Goal: Information Seeking & Learning: Learn about a topic

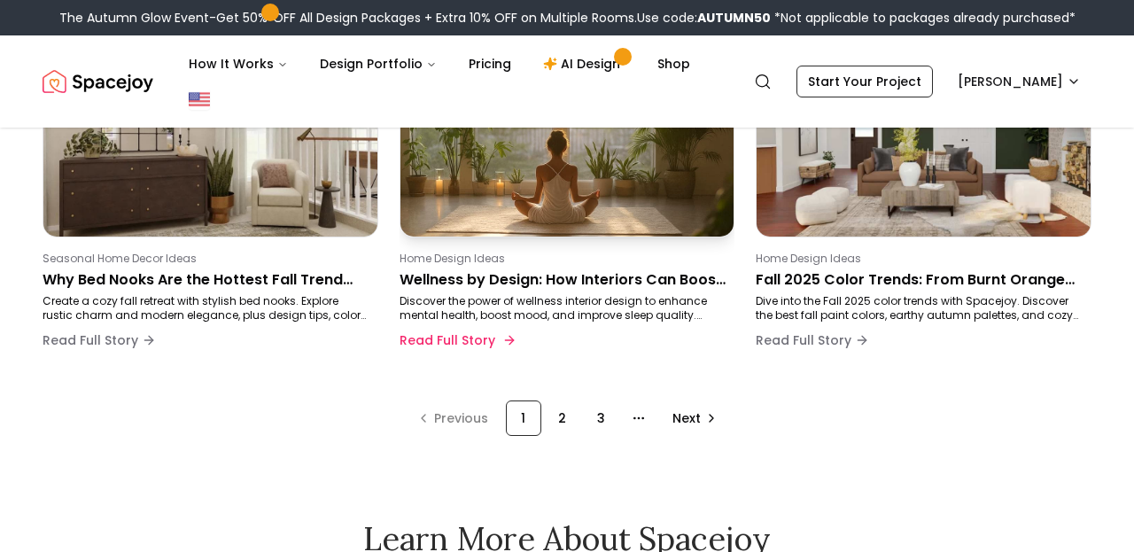
scroll to position [1313, 0]
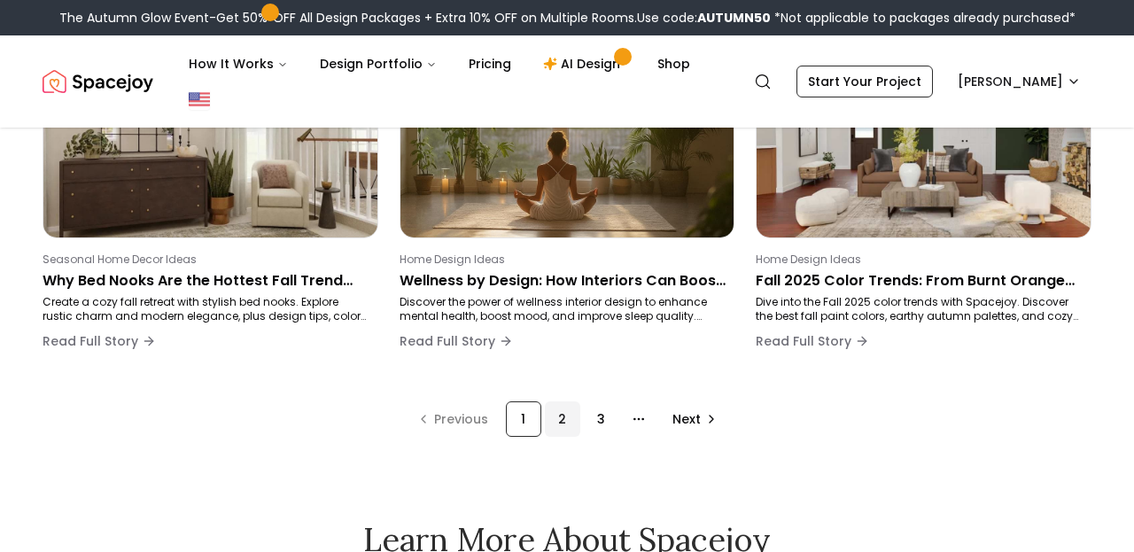
click at [561, 411] on div "2" at bounding box center [562, 418] width 35 height 35
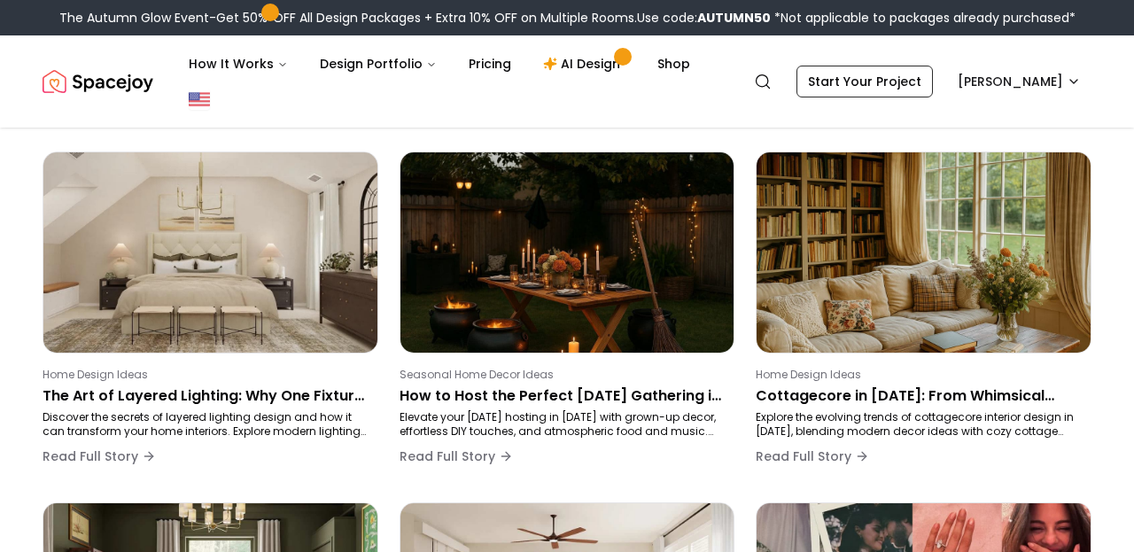
scroll to position [298, 0]
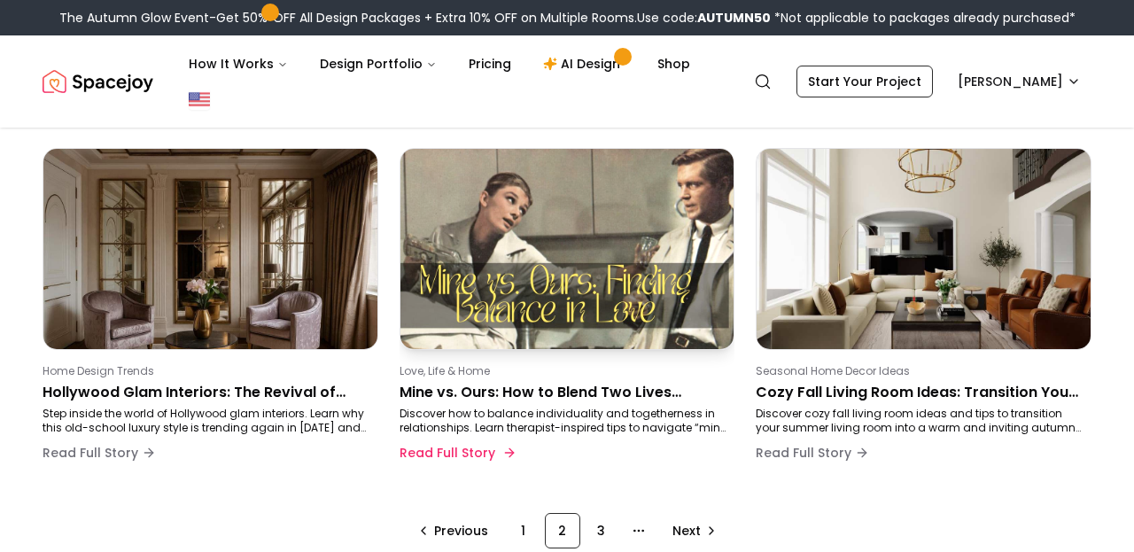
scroll to position [1396, 0]
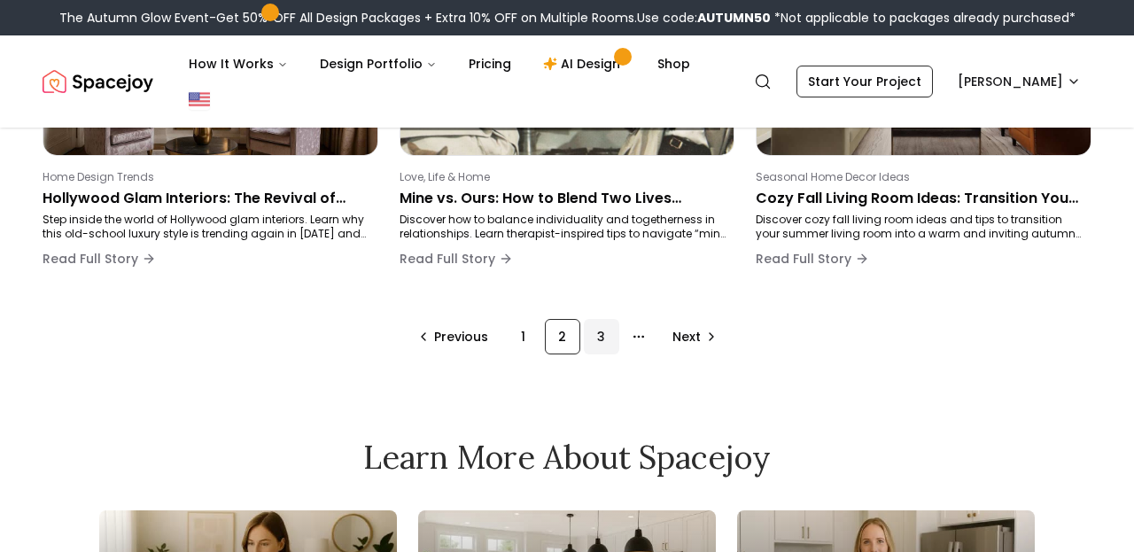
click at [591, 345] on div "3" at bounding box center [601, 336] width 35 height 35
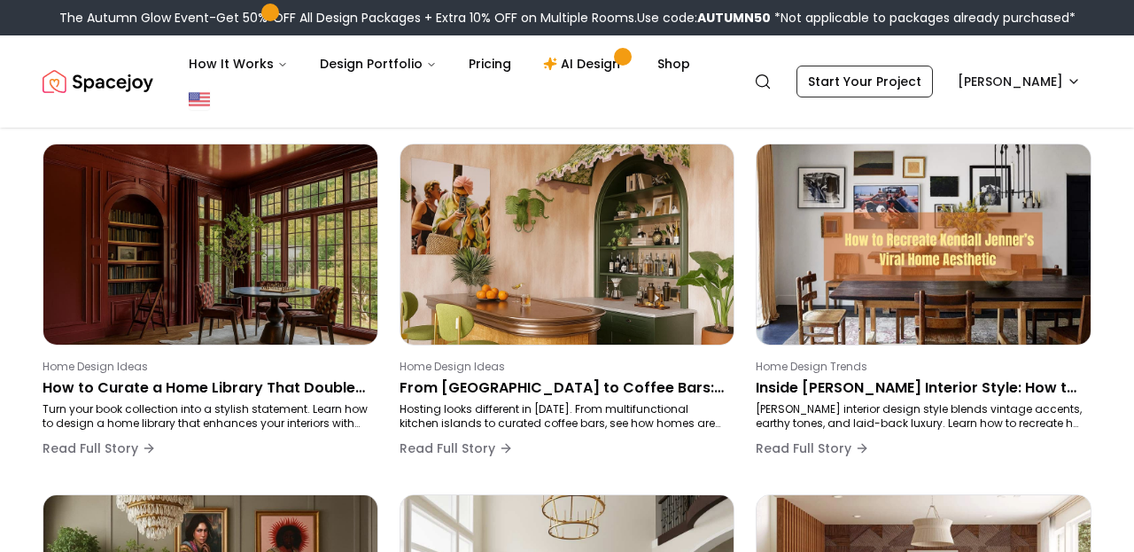
scroll to position [298, 0]
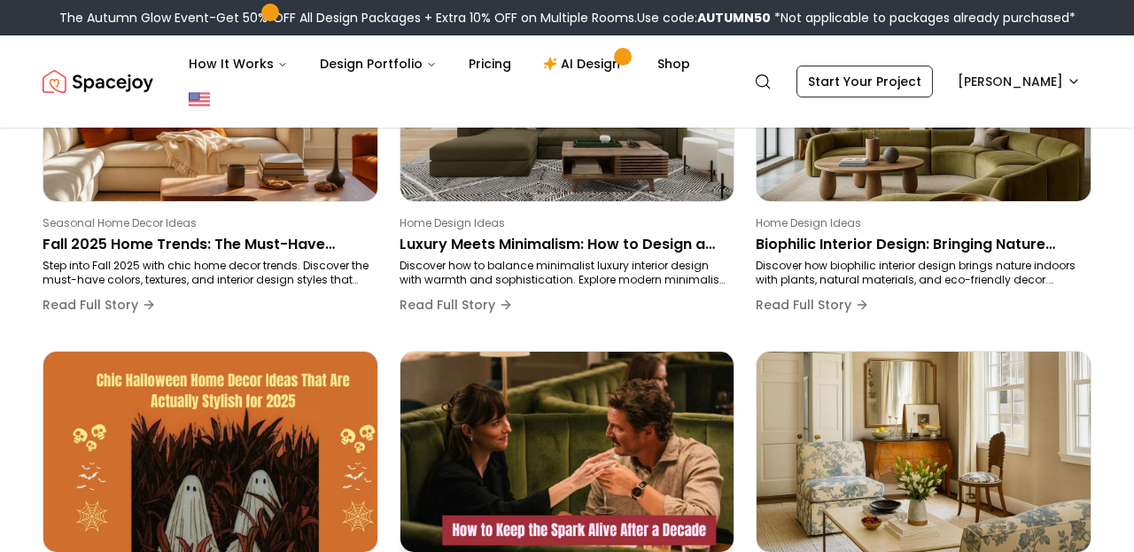
click at [494, 366] on img at bounding box center [566, 451] width 351 height 210
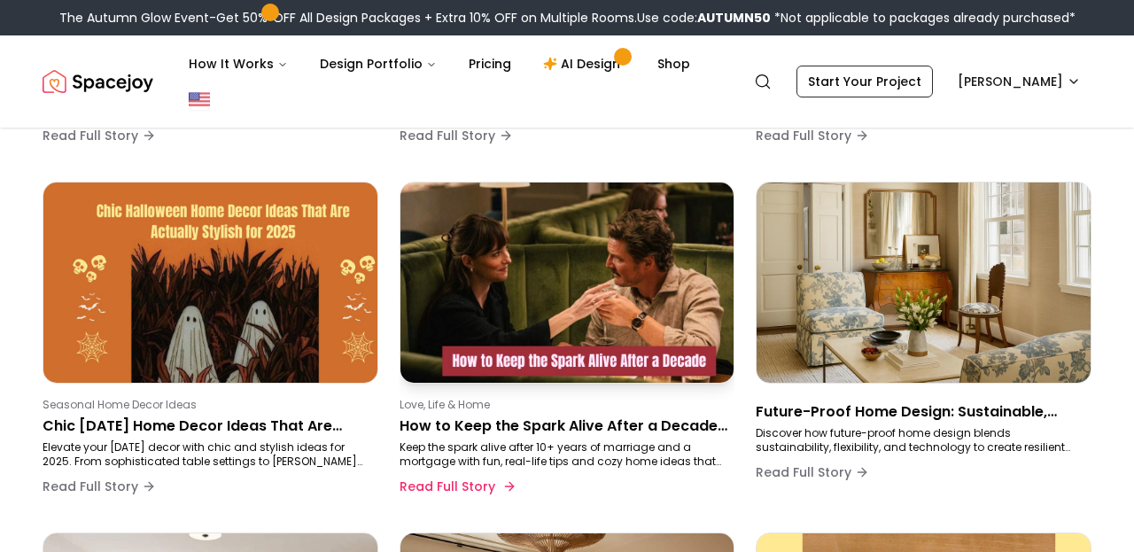
scroll to position [499, 0]
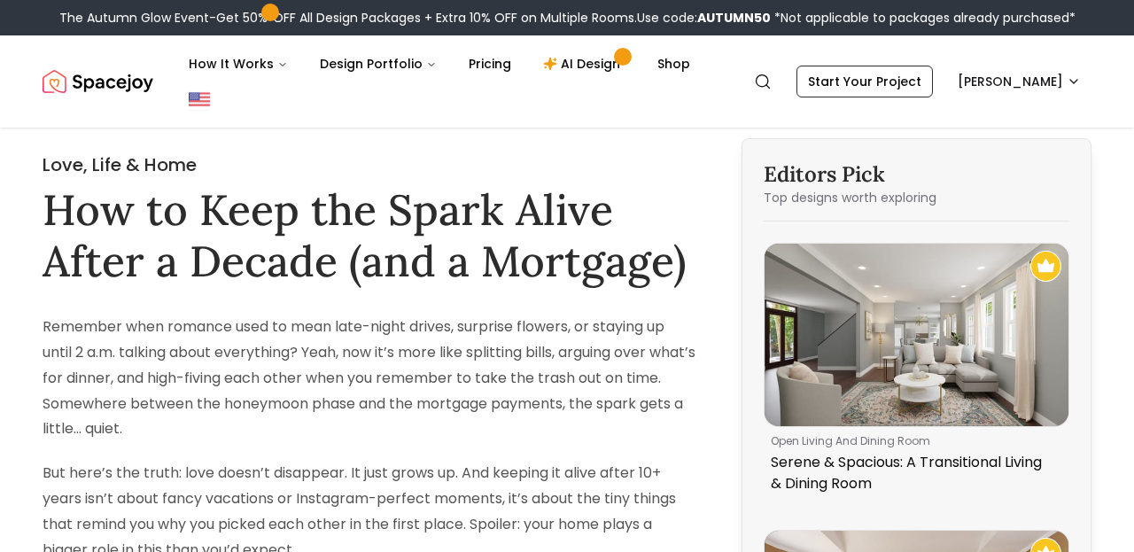
scroll to position [189, 0]
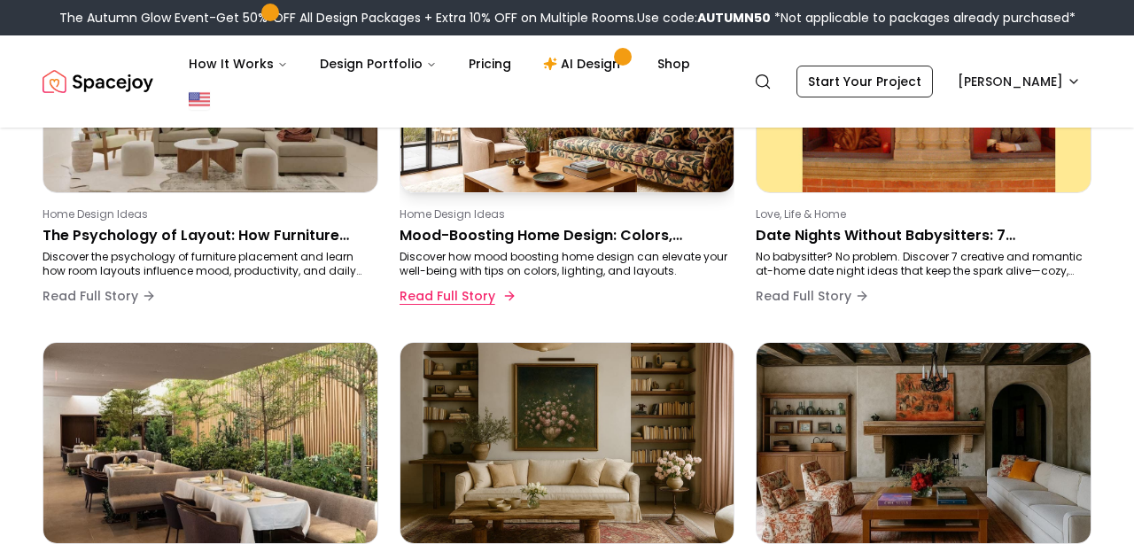
scroll to position [1165, 0]
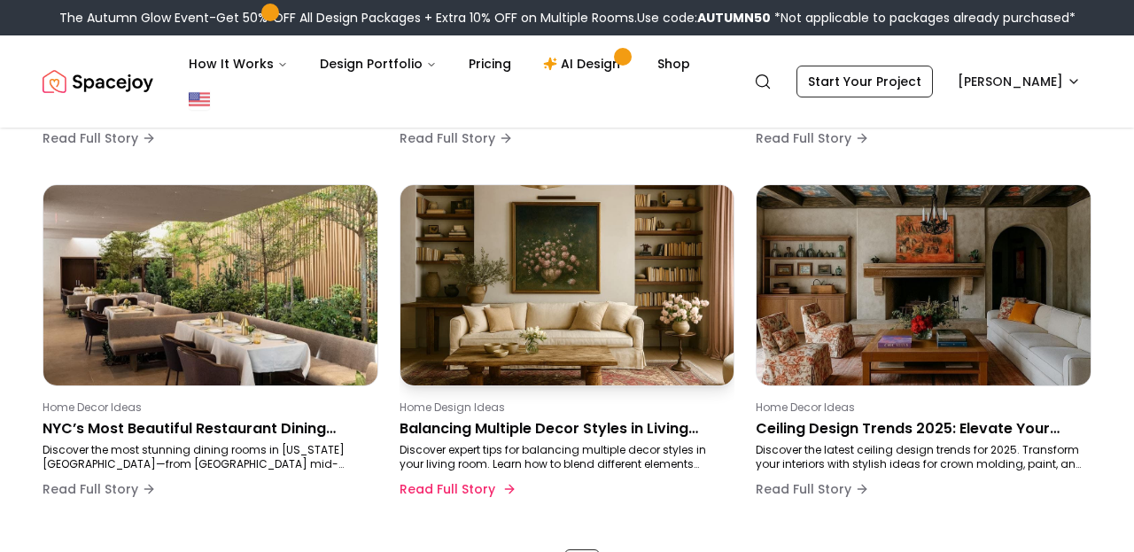
click at [489, 284] on img at bounding box center [566, 285] width 351 height 210
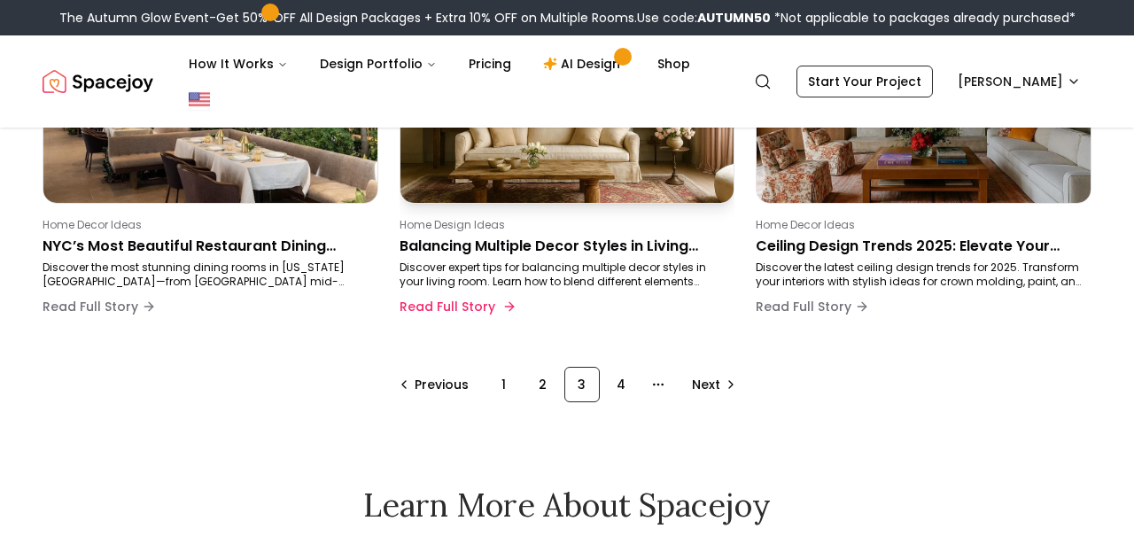
scroll to position [1350, 0]
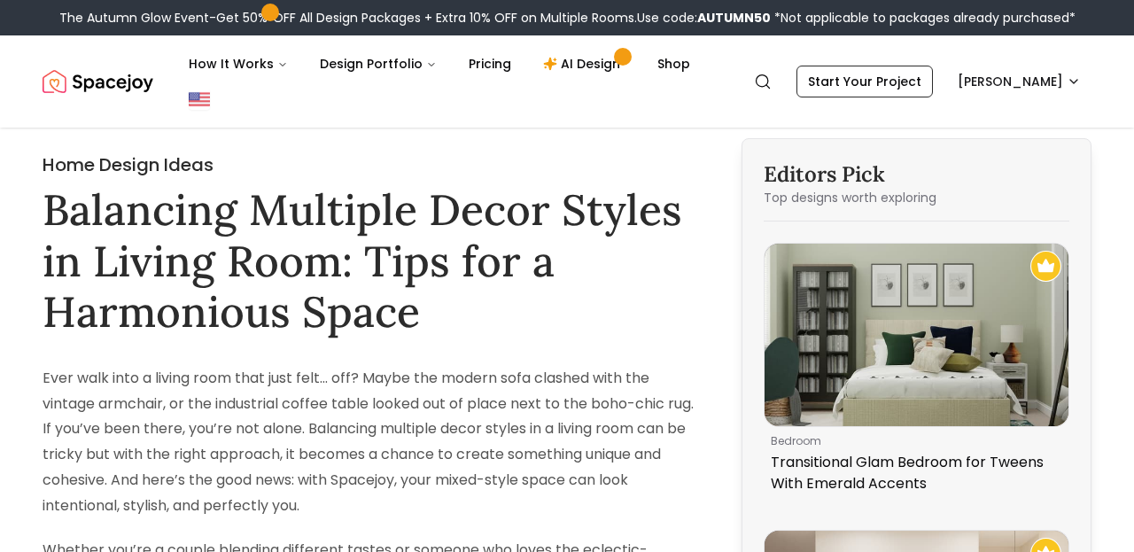
click at [623, 385] on p "Ever walk into a living room that just felt… off? Maybe the modern sofa clashed…" at bounding box center [369, 442] width 653 height 153
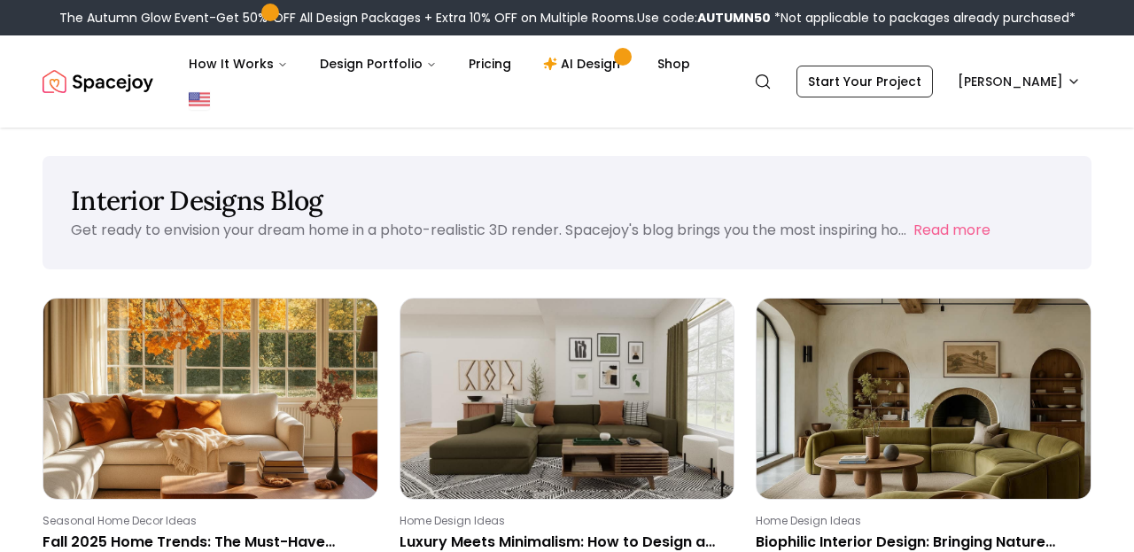
scroll to position [1350, 0]
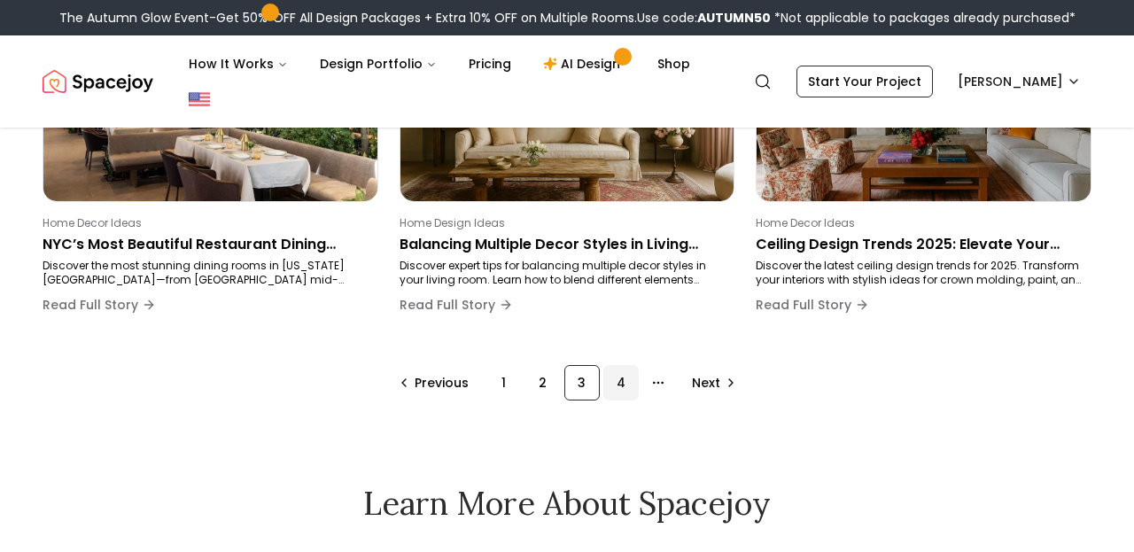
click at [634, 378] on div "4" at bounding box center [620, 382] width 35 height 35
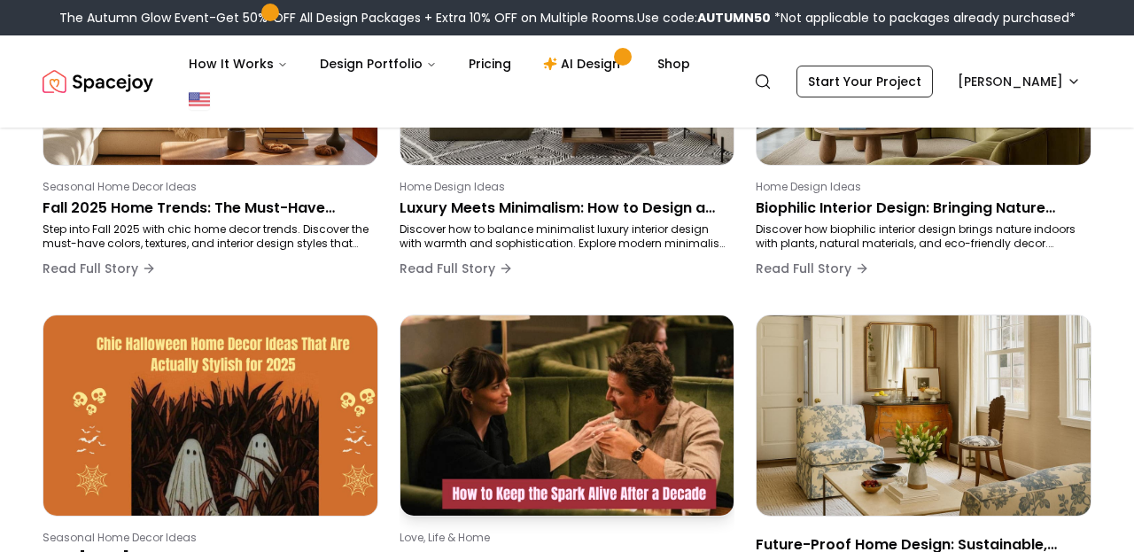
scroll to position [298, 0]
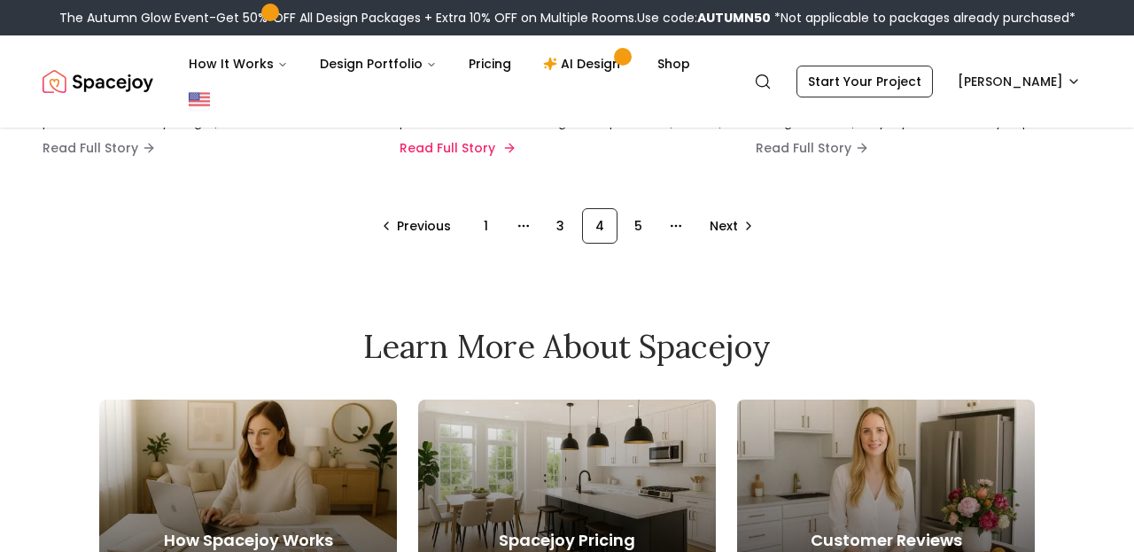
scroll to position [1515, 0]
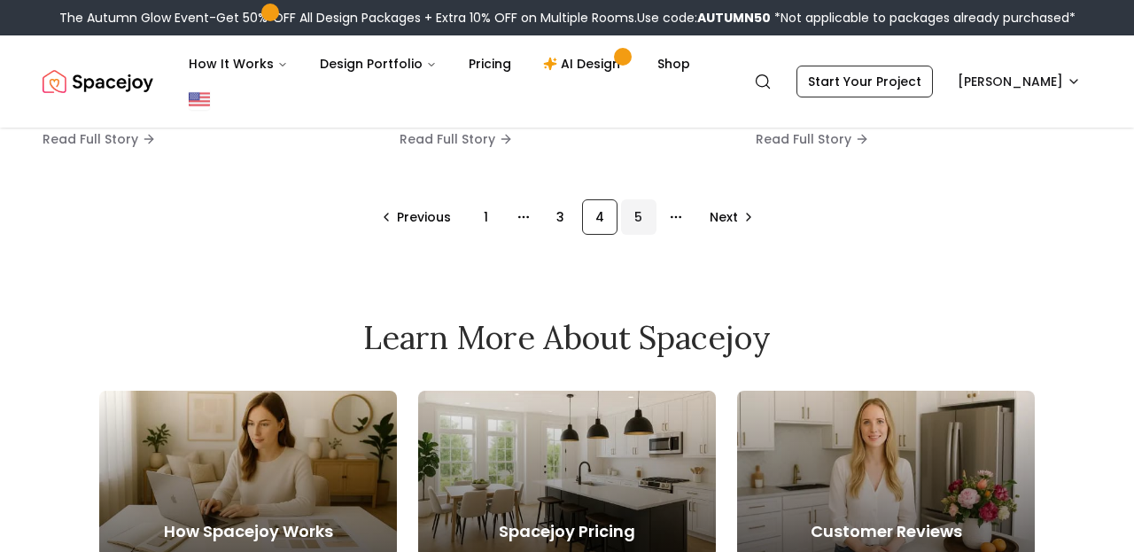
click at [639, 218] on div "5" at bounding box center [638, 216] width 35 height 35
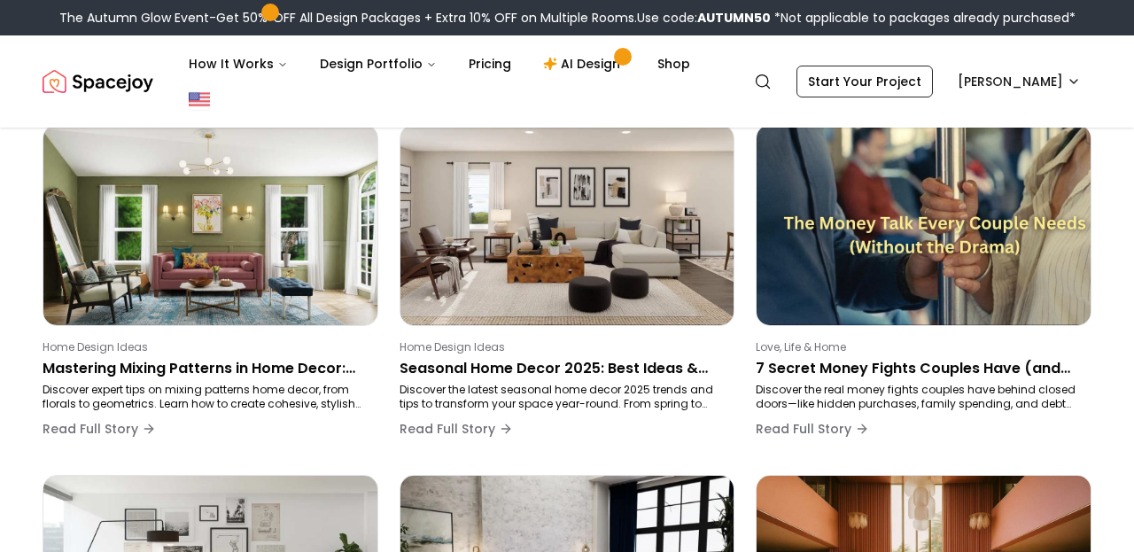
scroll to position [298, 0]
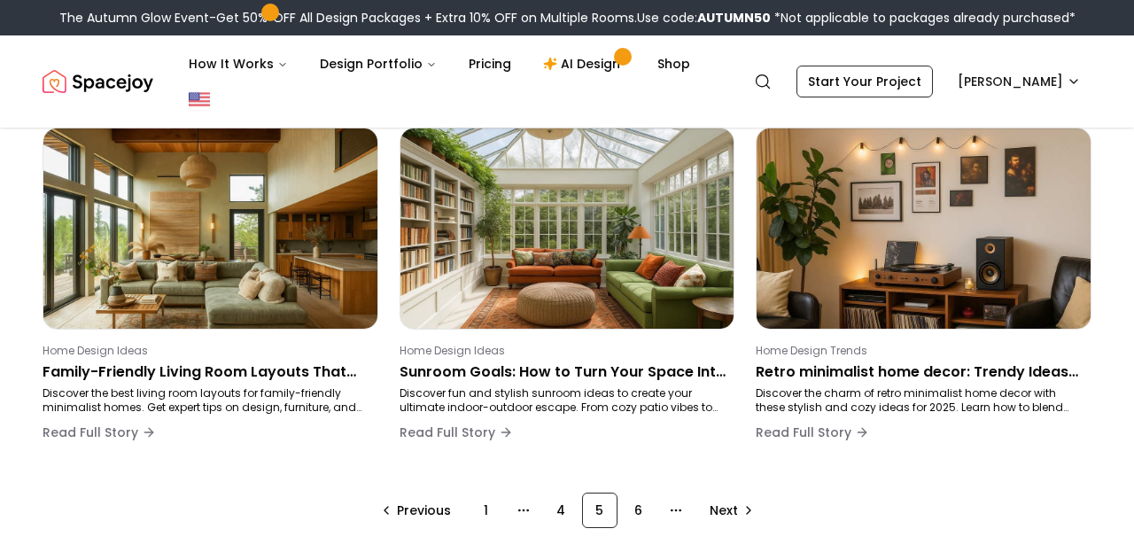
scroll to position [1245, 0]
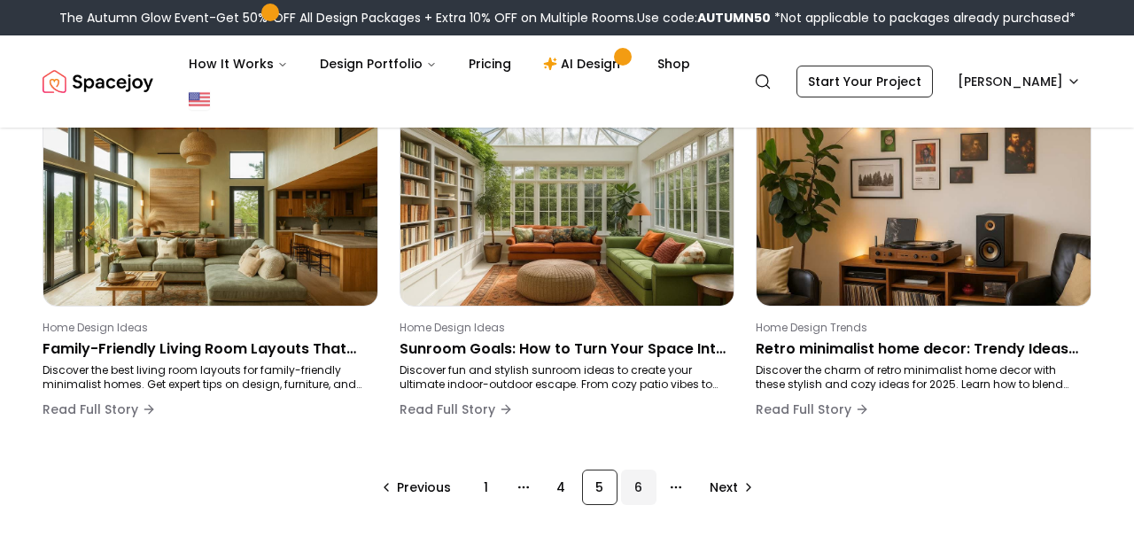
click at [640, 491] on div "6" at bounding box center [638, 486] width 35 height 35
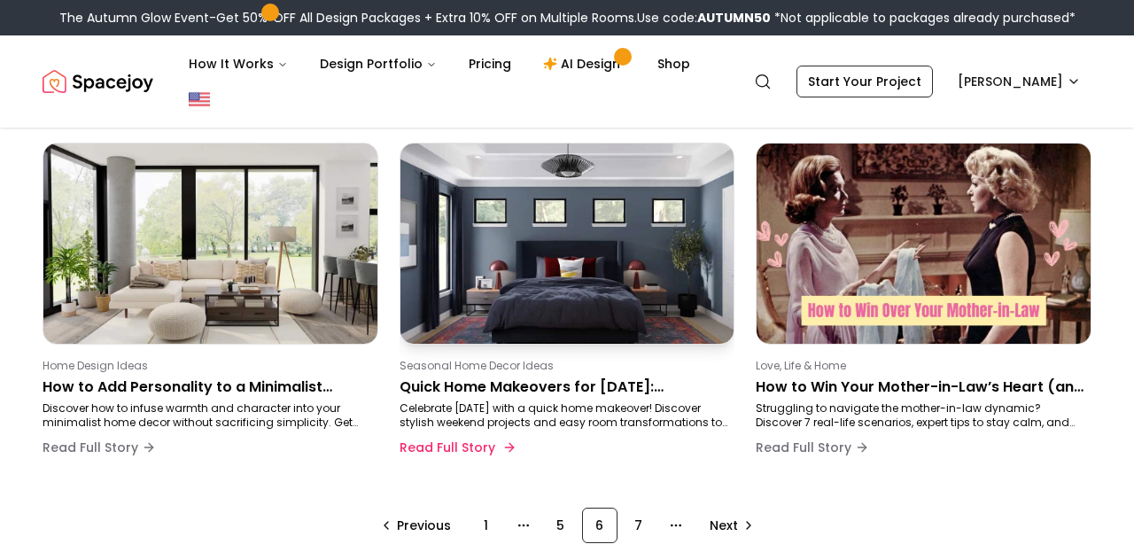
scroll to position [1207, 0]
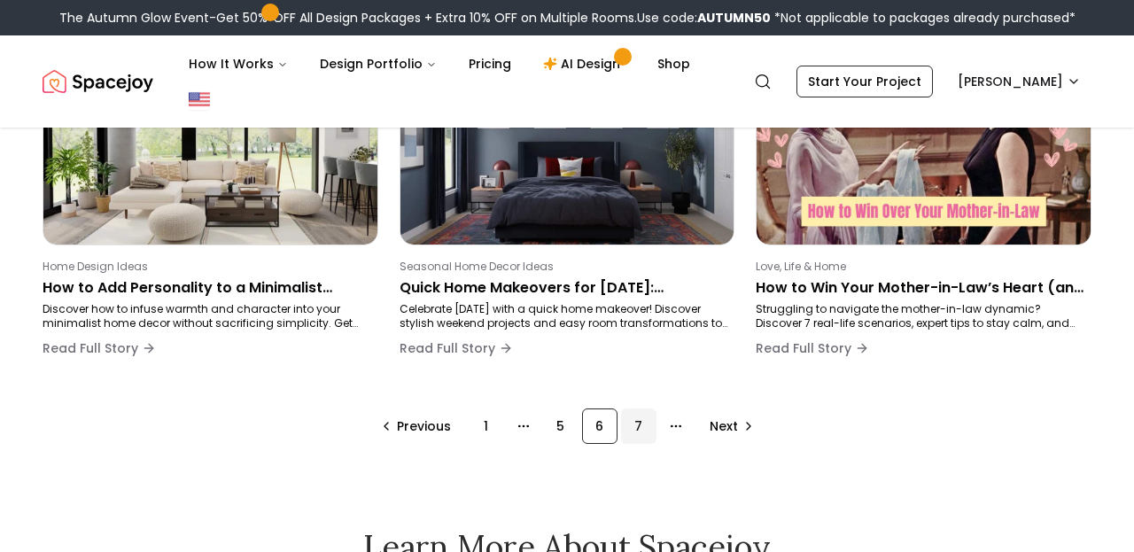
click at [631, 438] on div "7" at bounding box center [638, 425] width 35 height 35
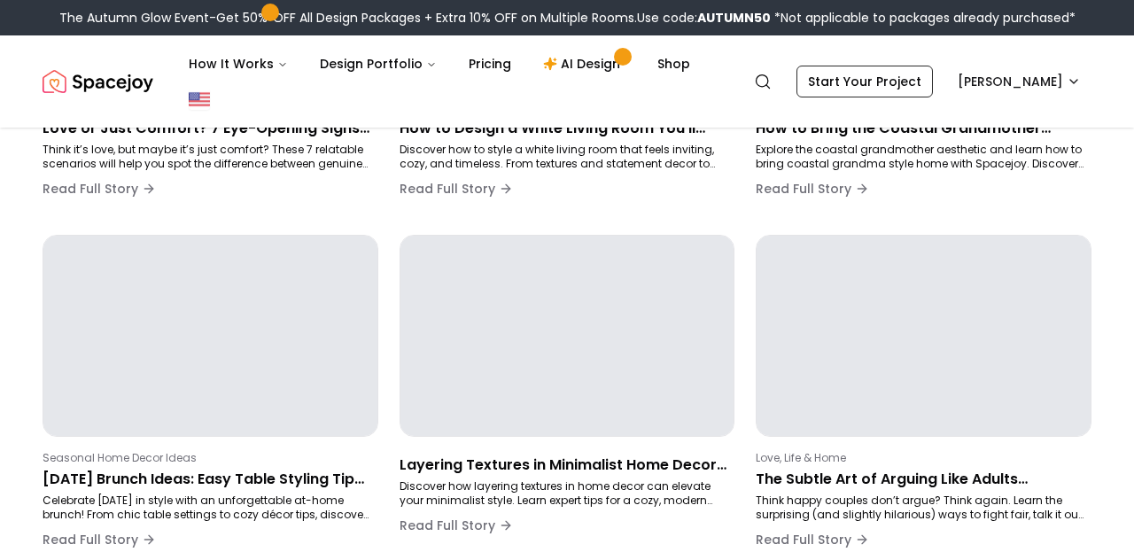
scroll to position [298, 0]
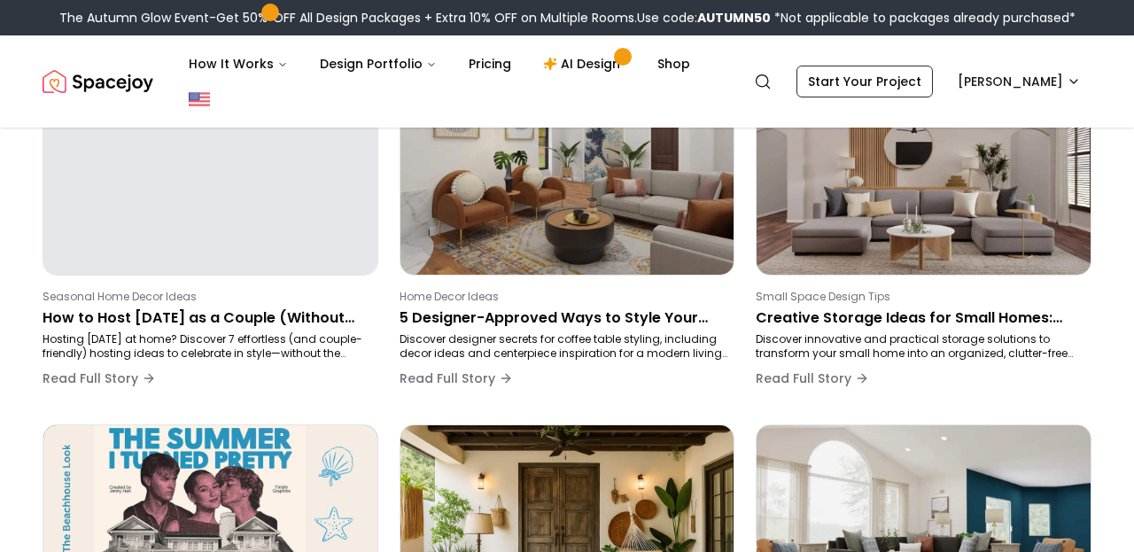
scroll to position [193, 0]
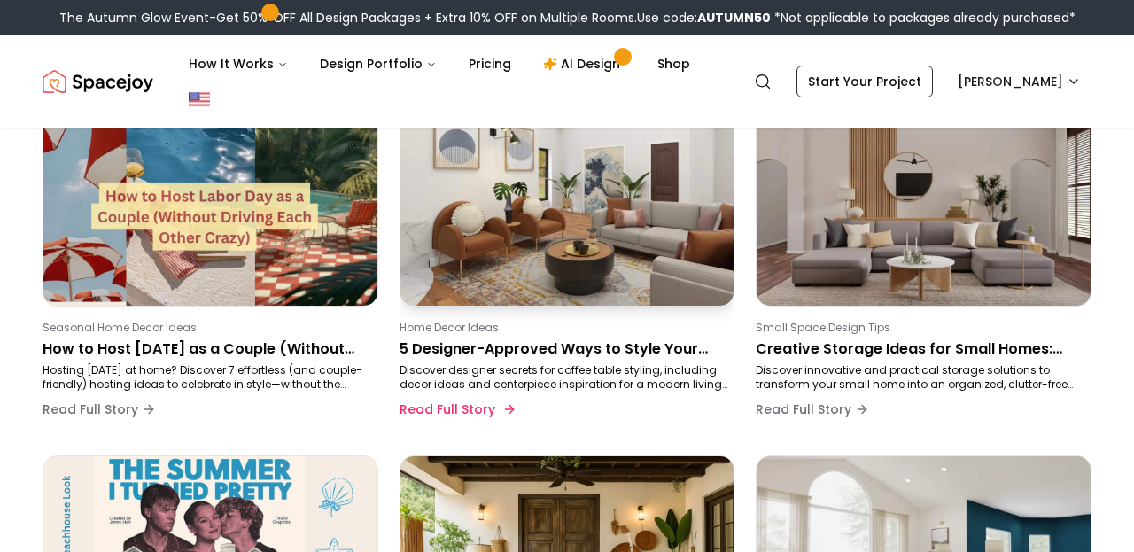
click at [558, 352] on p "5 Designer-Approved Ways to Style Your Coffee Table" at bounding box center [563, 348] width 329 height 21
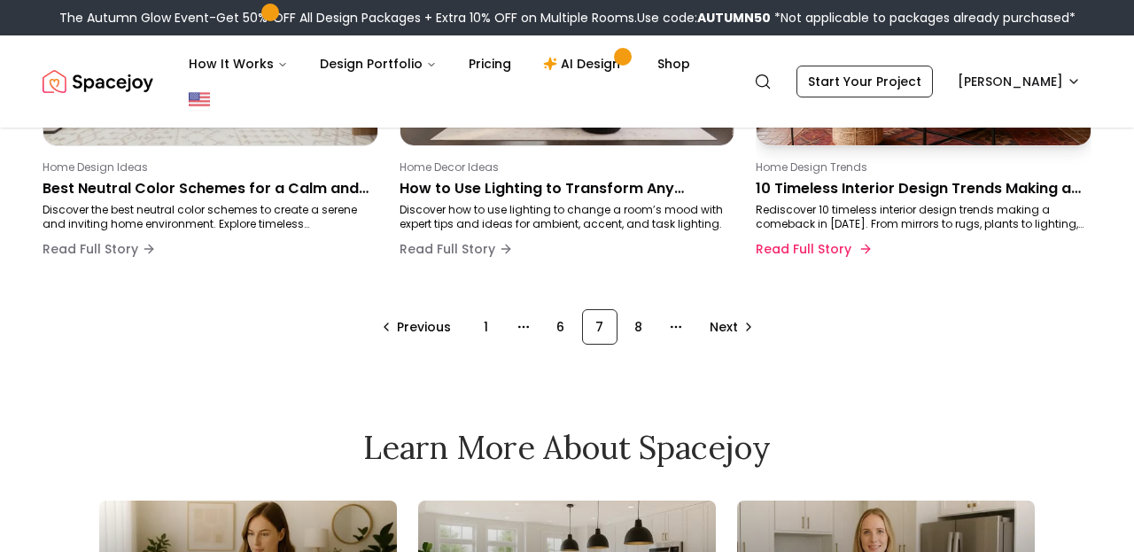
scroll to position [1414, 0]
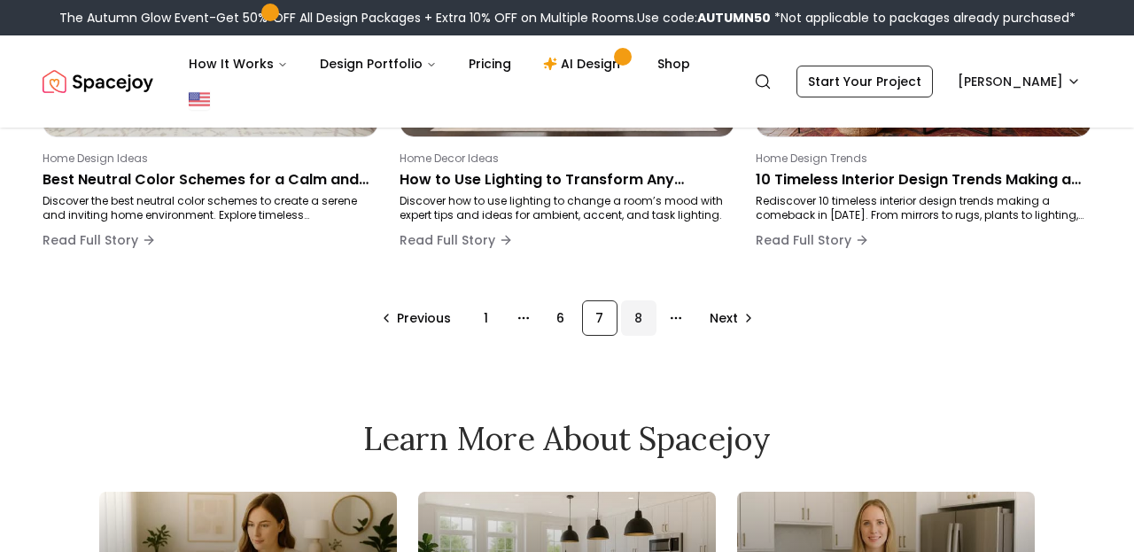
click at [644, 319] on div "8" at bounding box center [638, 317] width 35 height 35
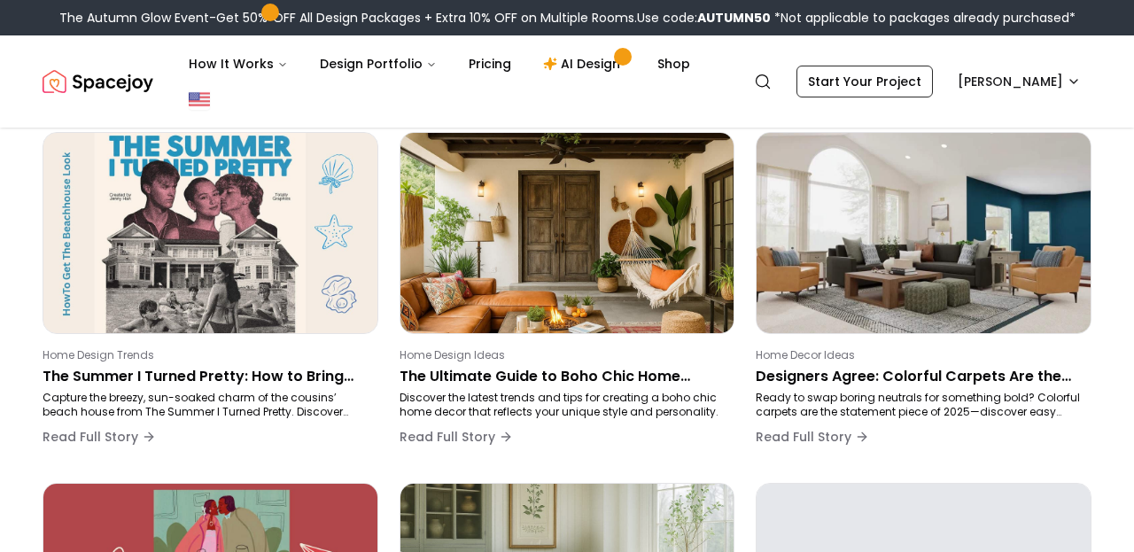
scroll to position [298, 0]
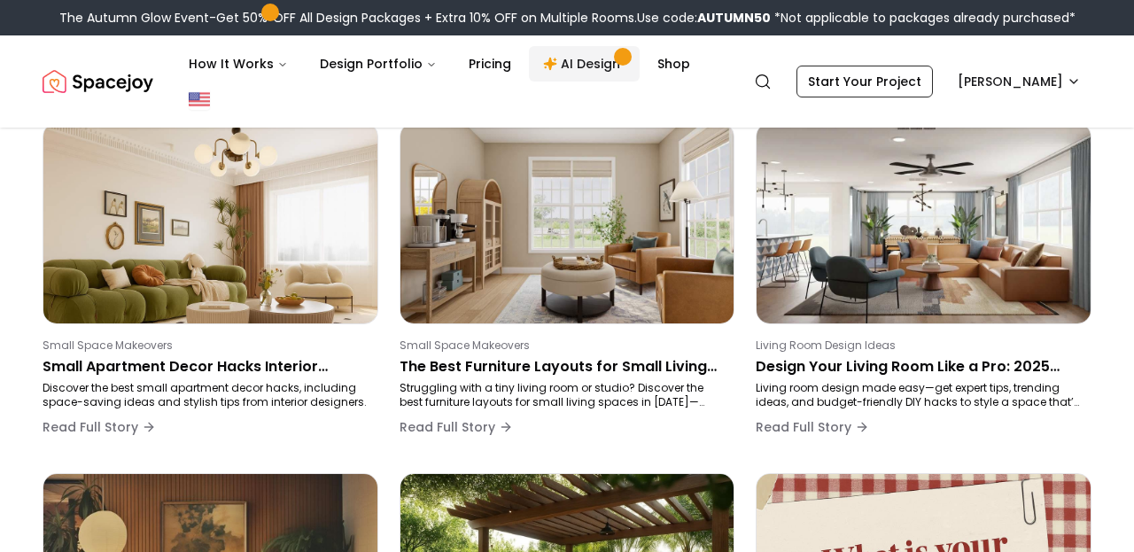
scroll to position [881, 0]
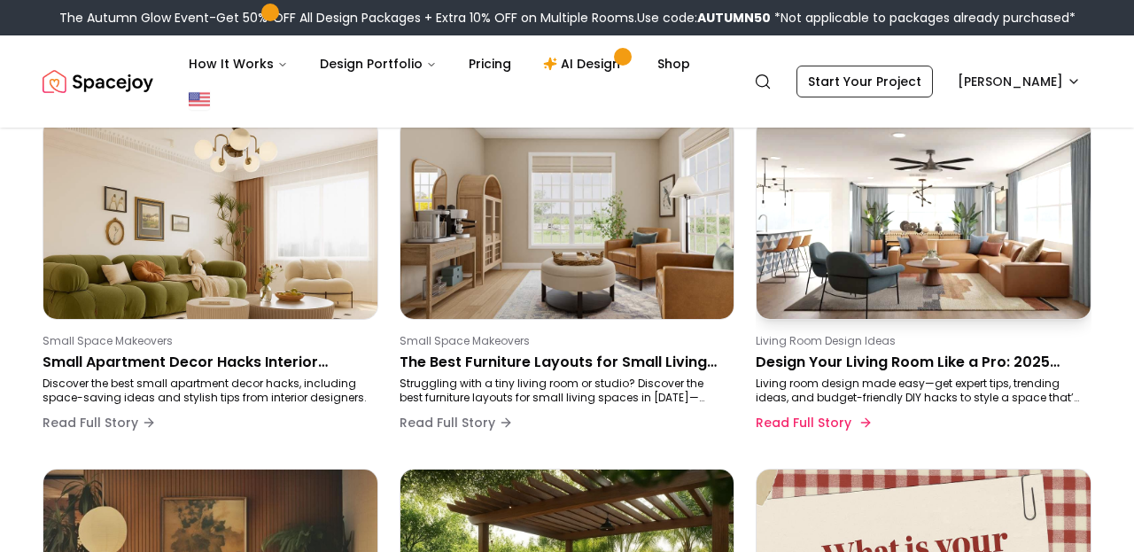
click at [845, 359] on p "Design Your Living Room Like a Pro: 2025 Trends & Timeless Styling Tips" at bounding box center [919, 362] width 329 height 21
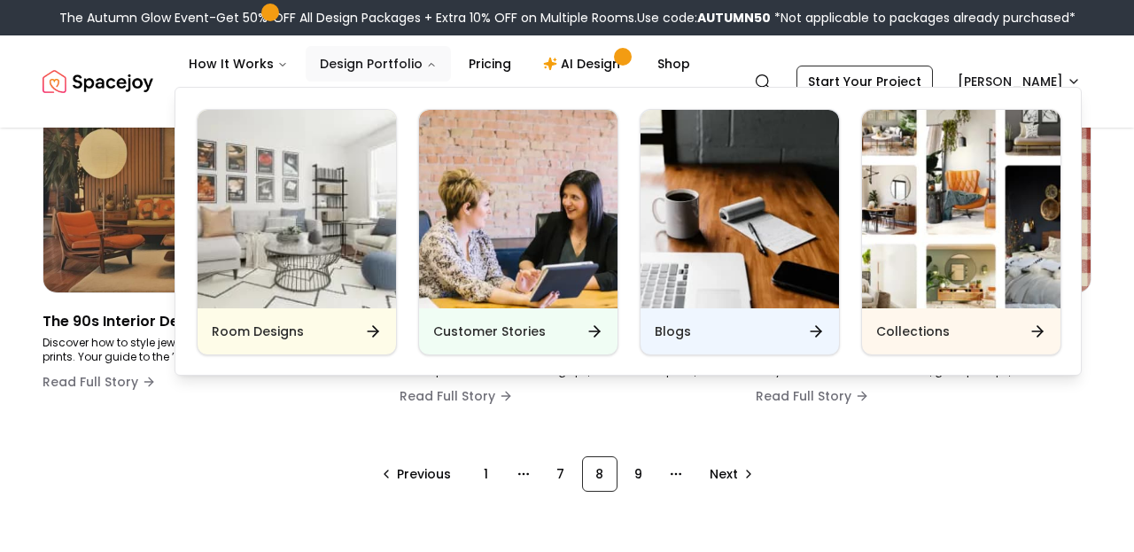
scroll to position [1266, 0]
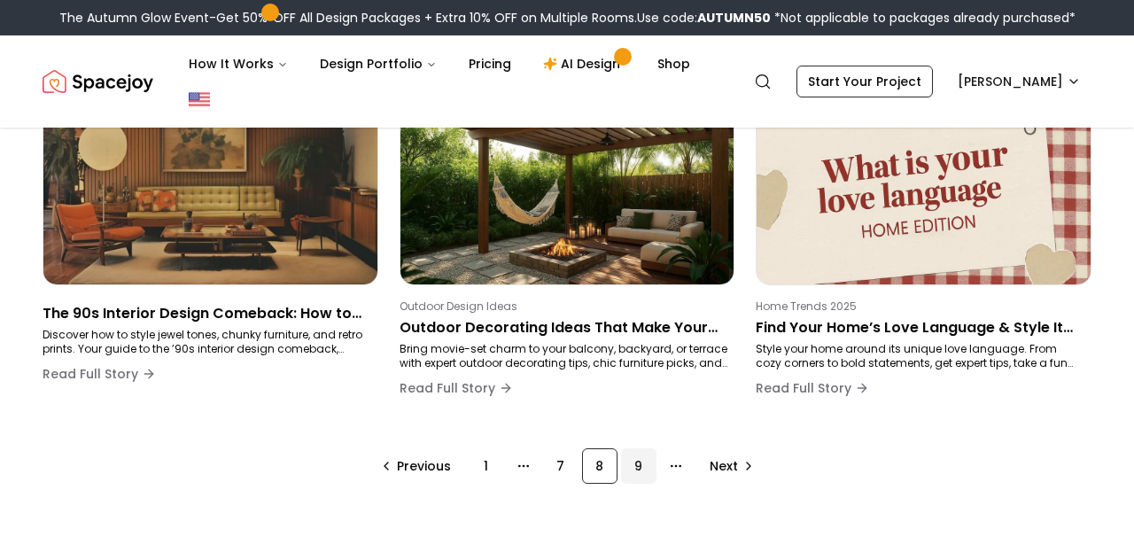
click at [639, 463] on div "9" at bounding box center [638, 465] width 35 height 35
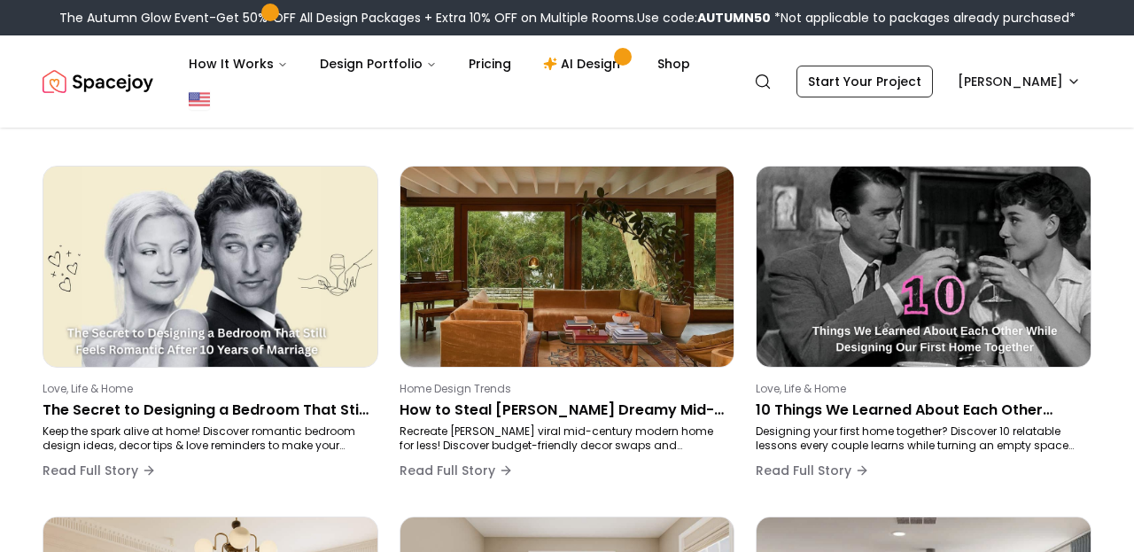
scroll to position [298, 0]
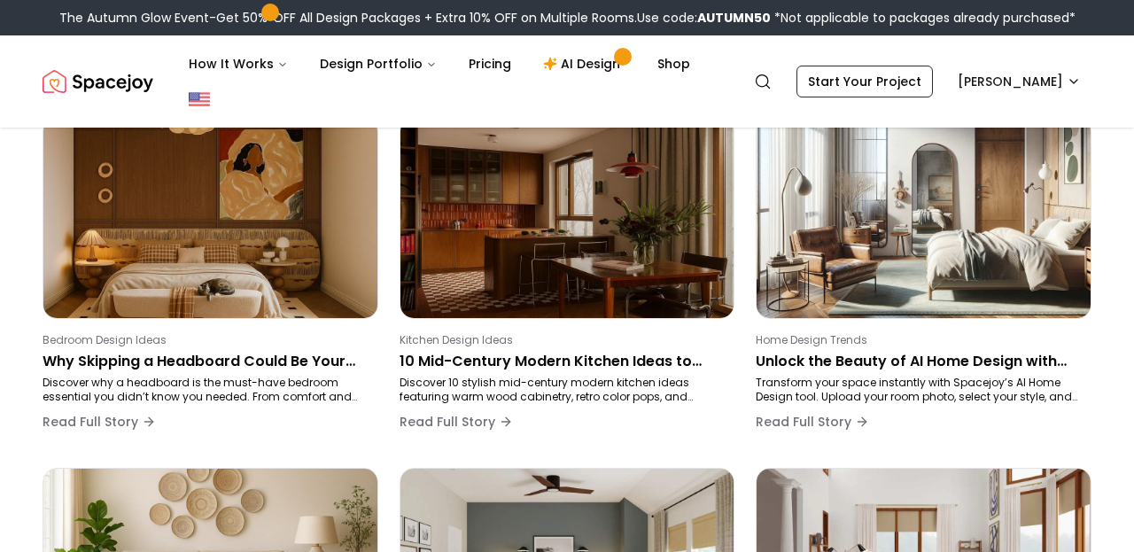
scroll to position [534, 0]
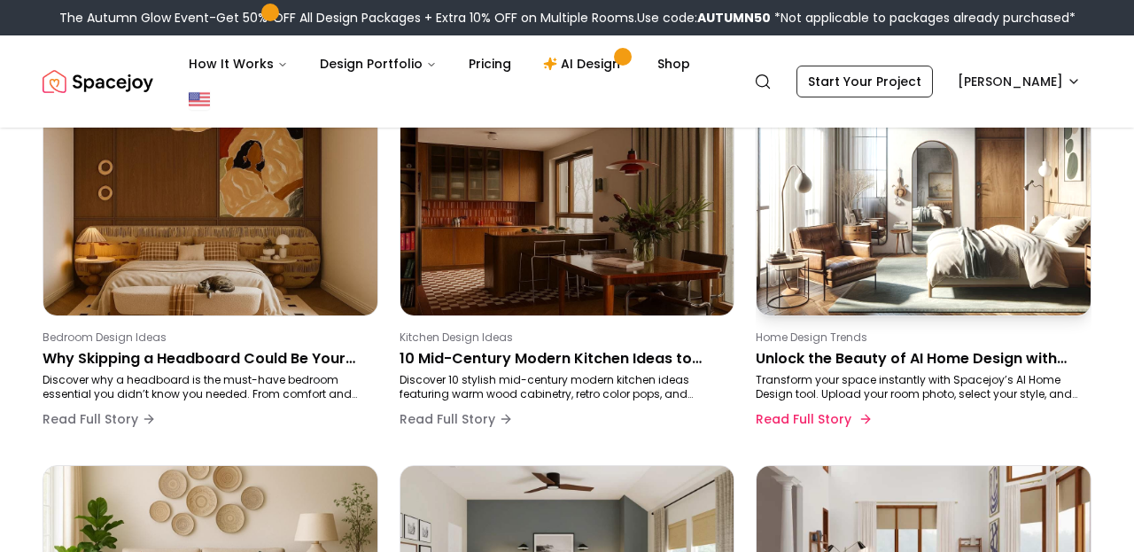
click at [841, 374] on p "Transform your space instantly with Spacejoy’s AI Home Design tool. Upload your…" at bounding box center [919, 387] width 329 height 28
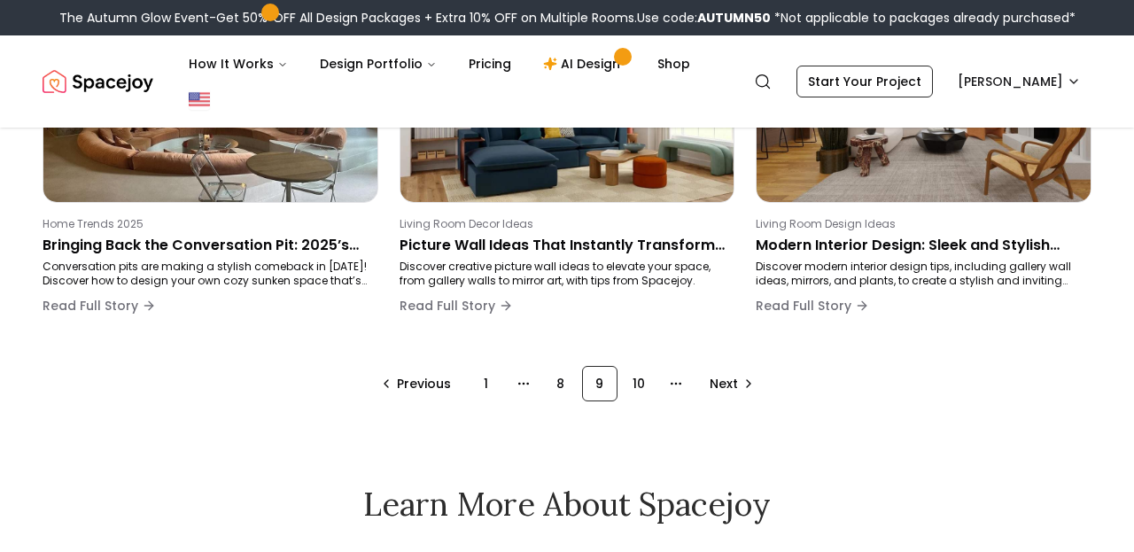
scroll to position [1362, 0]
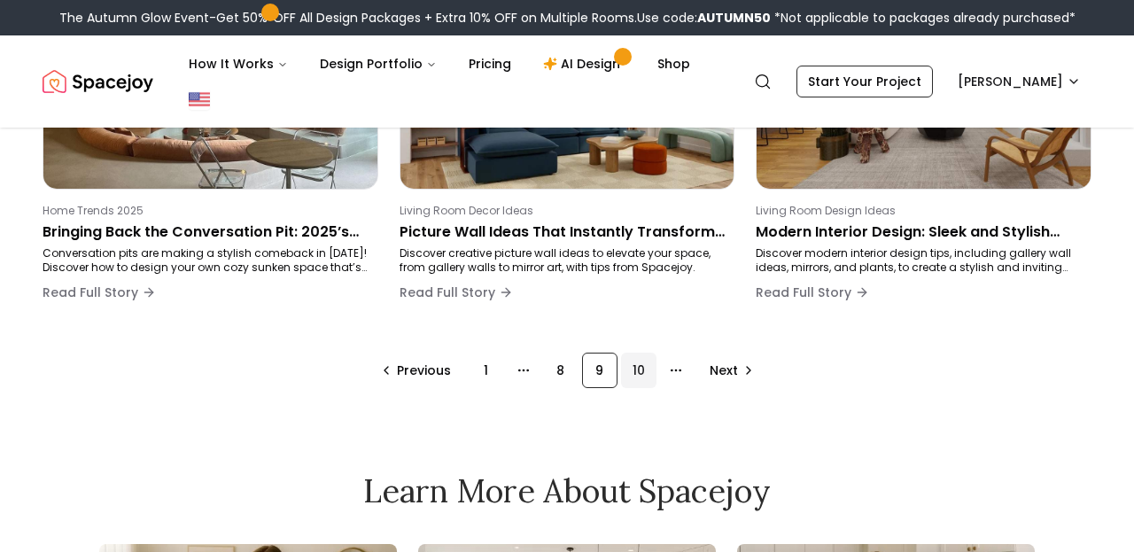
click at [639, 362] on div "10" at bounding box center [638, 369] width 35 height 35
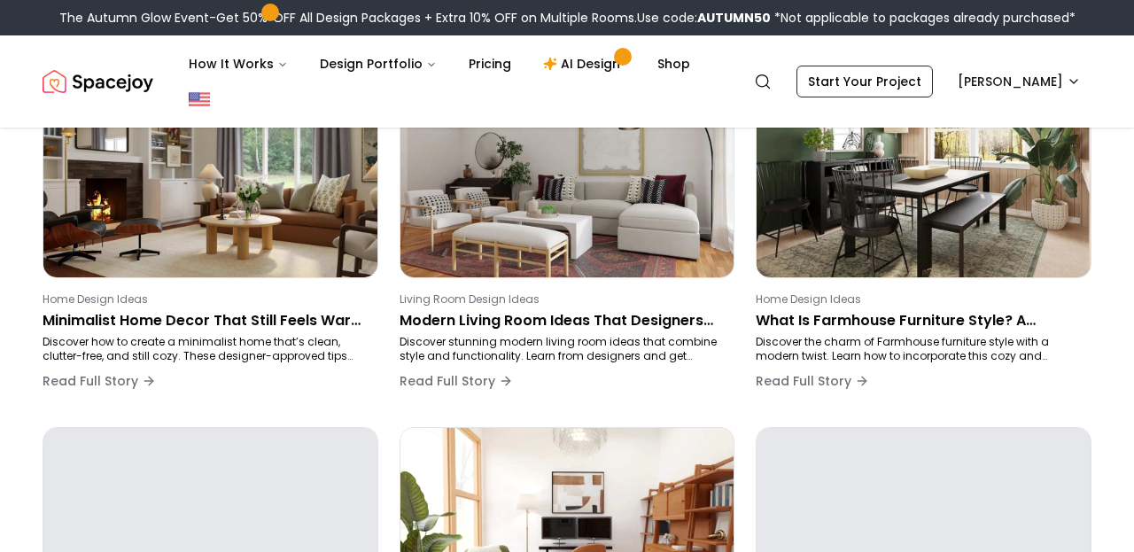
scroll to position [1225, 0]
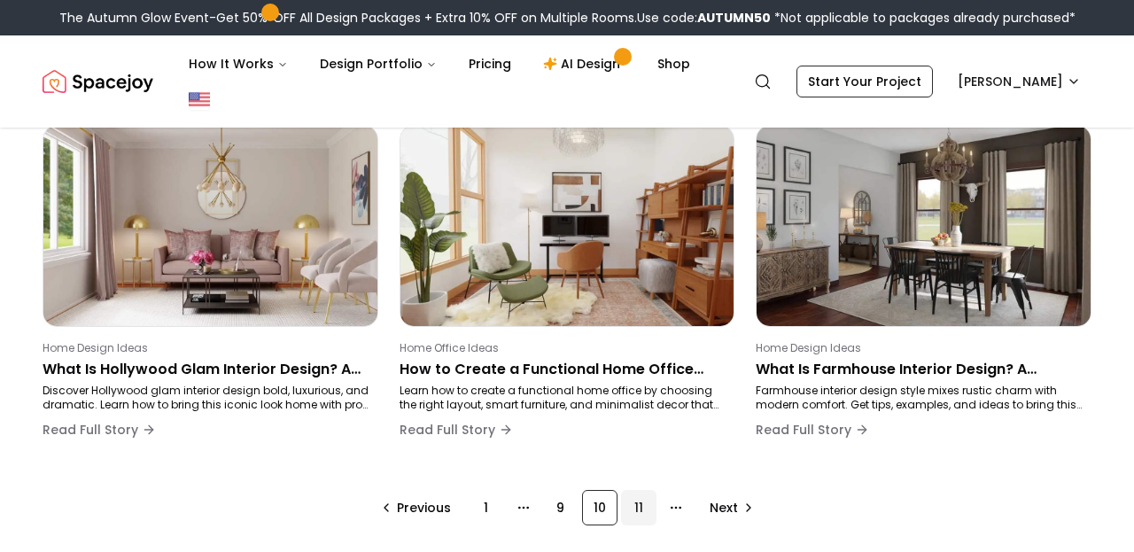
click at [634, 512] on div "11" at bounding box center [638, 507] width 35 height 35
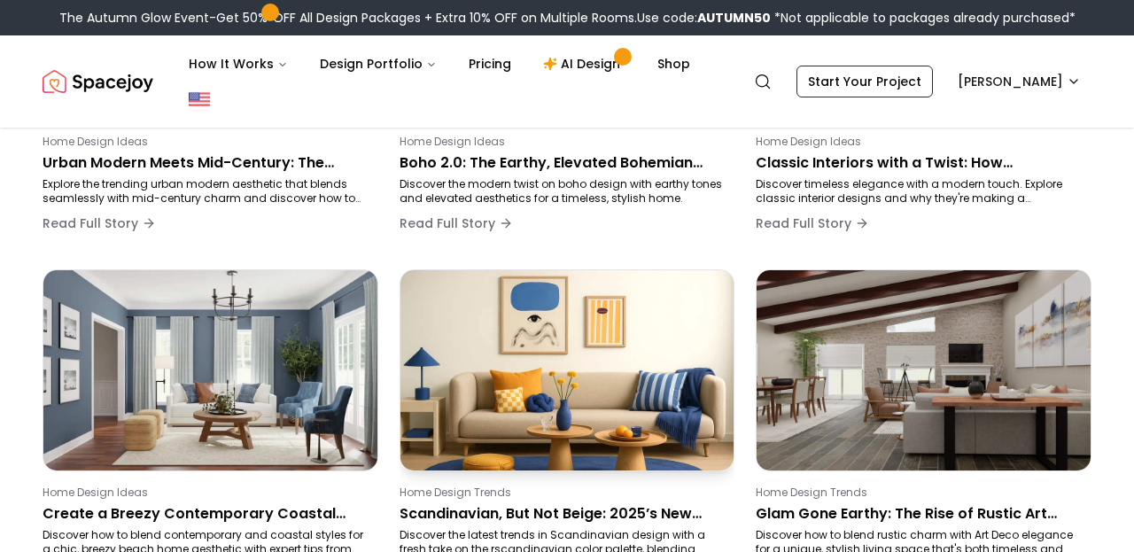
scroll to position [1269, 0]
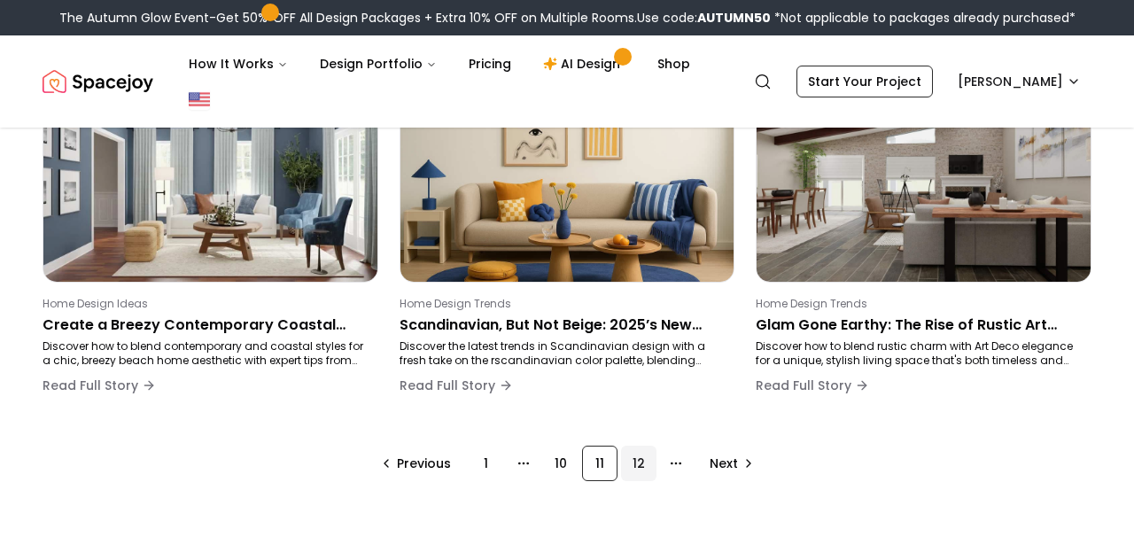
click at [643, 470] on div "12" at bounding box center [638, 462] width 35 height 35
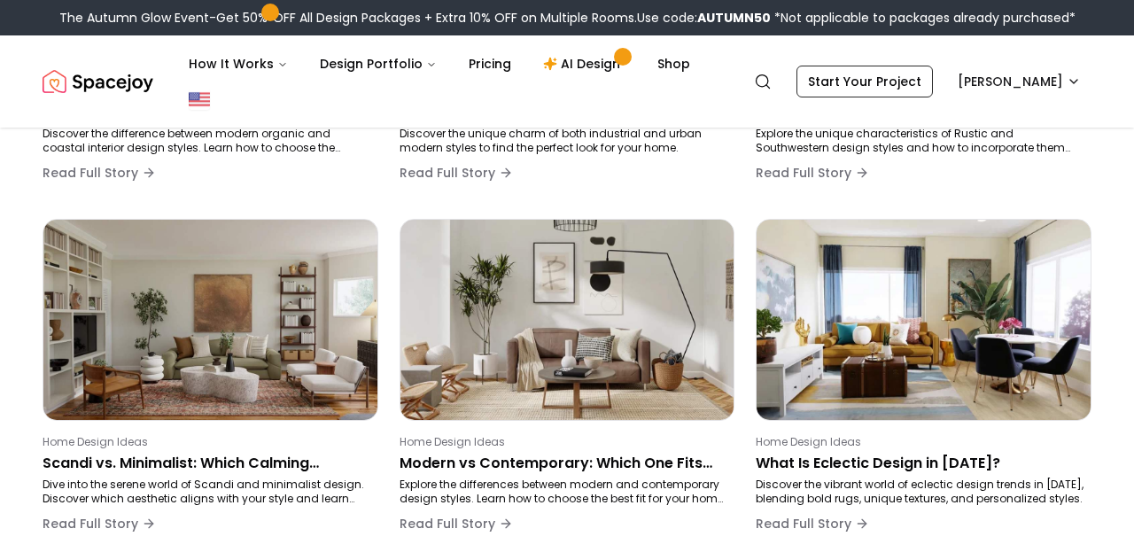
scroll to position [298, 0]
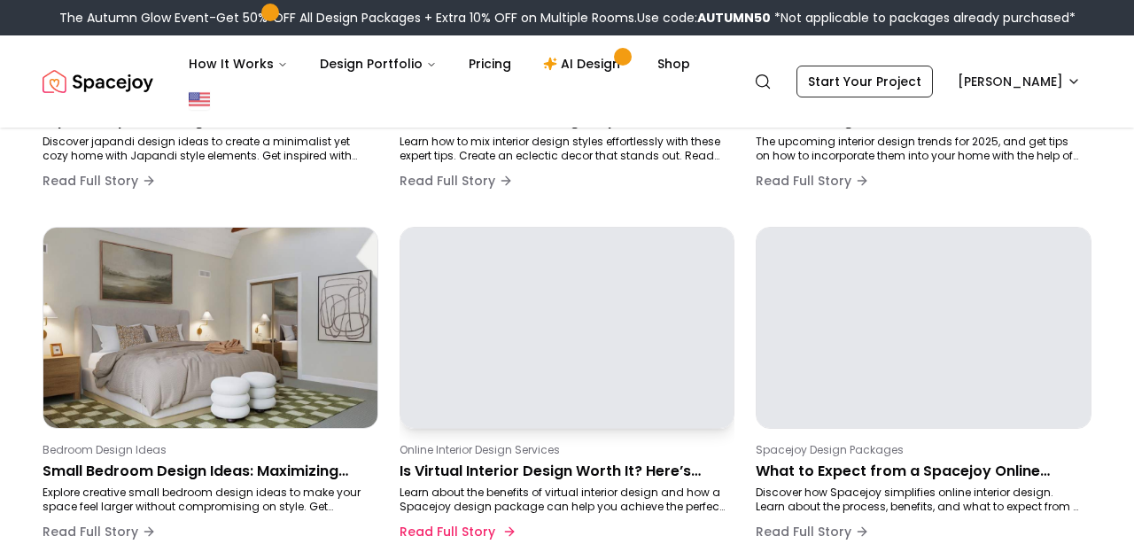
scroll to position [957, 0]
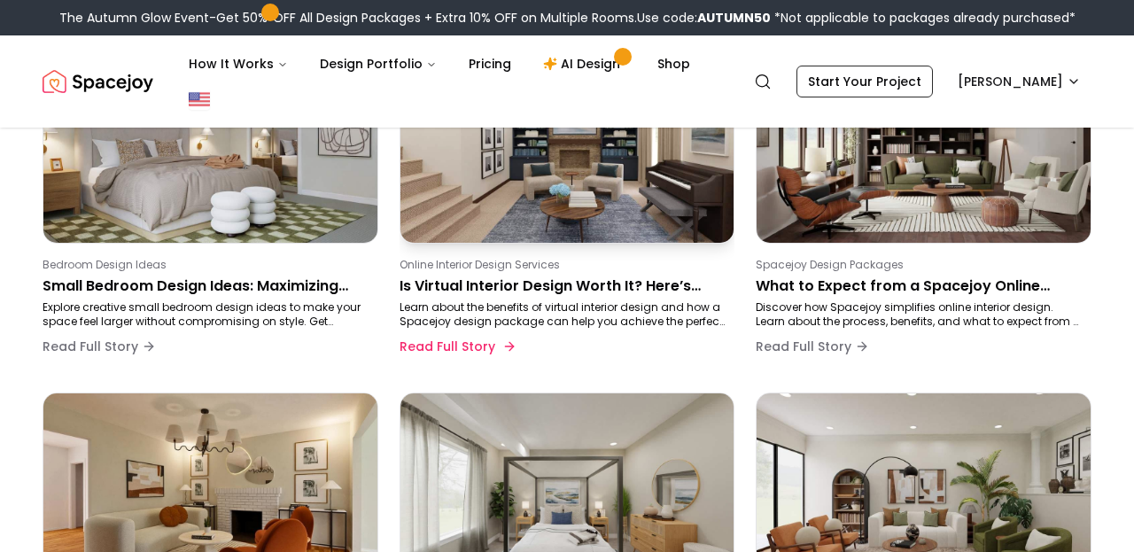
click at [617, 288] on p "Is Virtual Interior Design Worth It? Here’s What You Actually Get" at bounding box center [563, 285] width 329 height 21
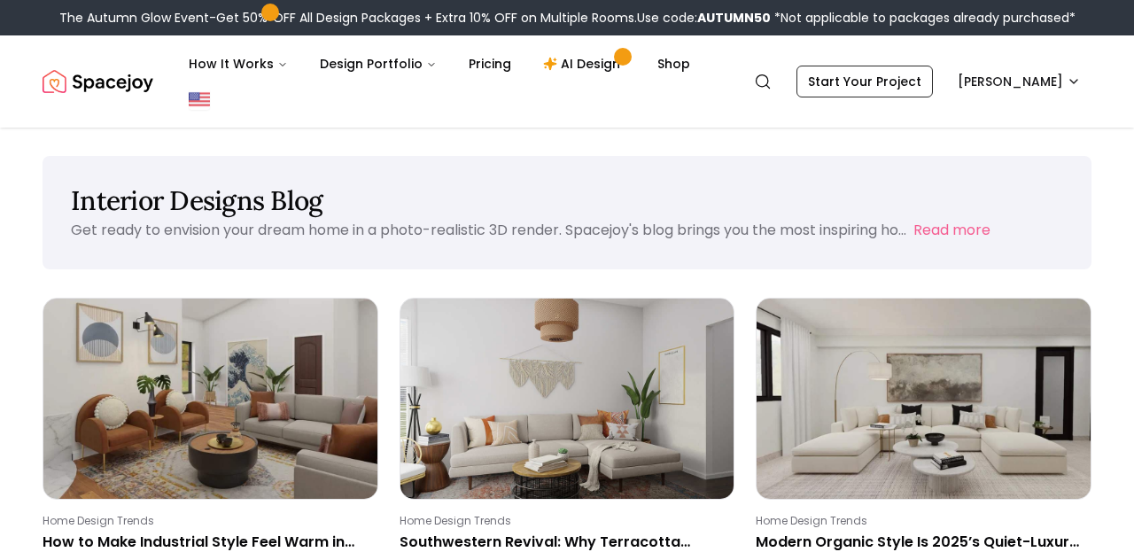
scroll to position [957, 0]
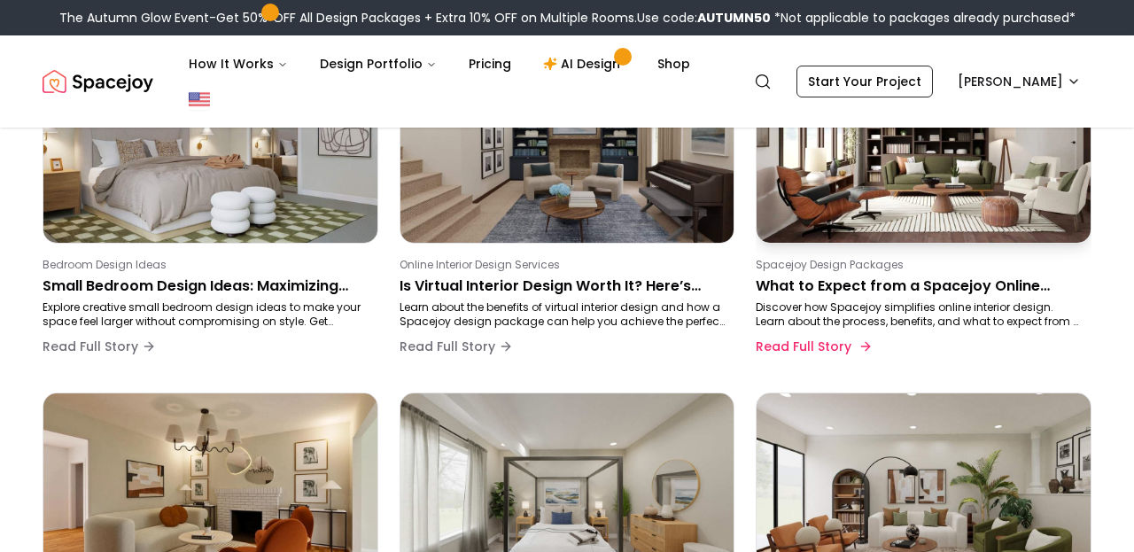
click at [878, 280] on p "What to Expect from a Spacejoy Online Design Package (Step-by-Step)" at bounding box center [919, 285] width 329 height 21
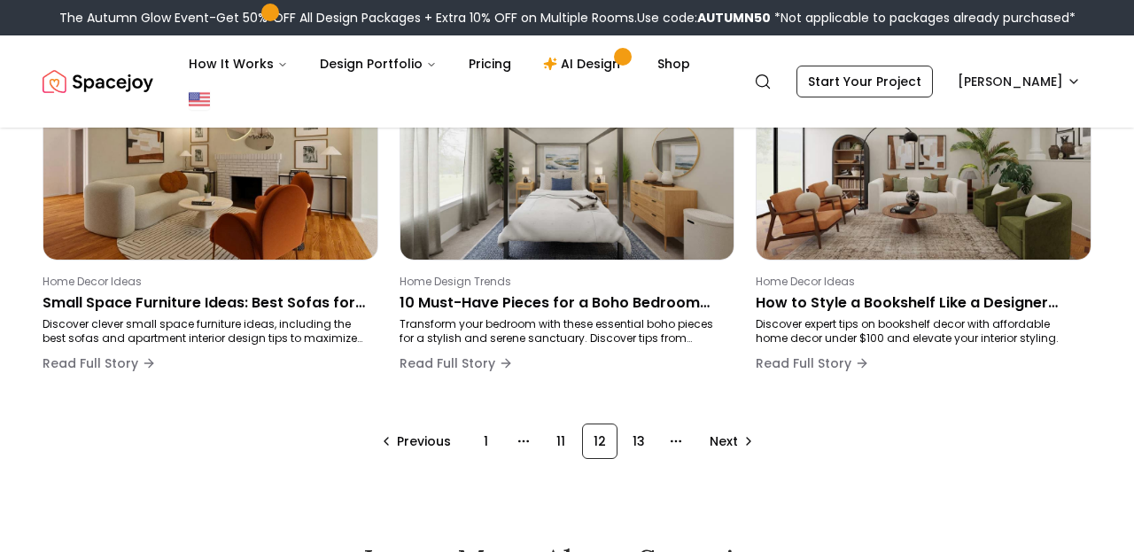
scroll to position [1294, 0]
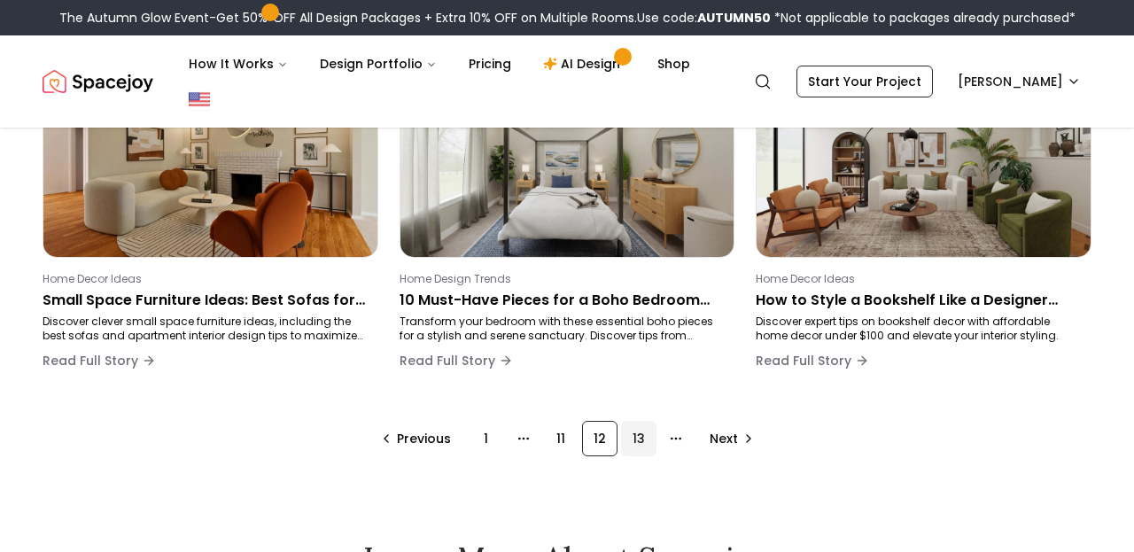
click at [639, 438] on div "13" at bounding box center [638, 438] width 35 height 35
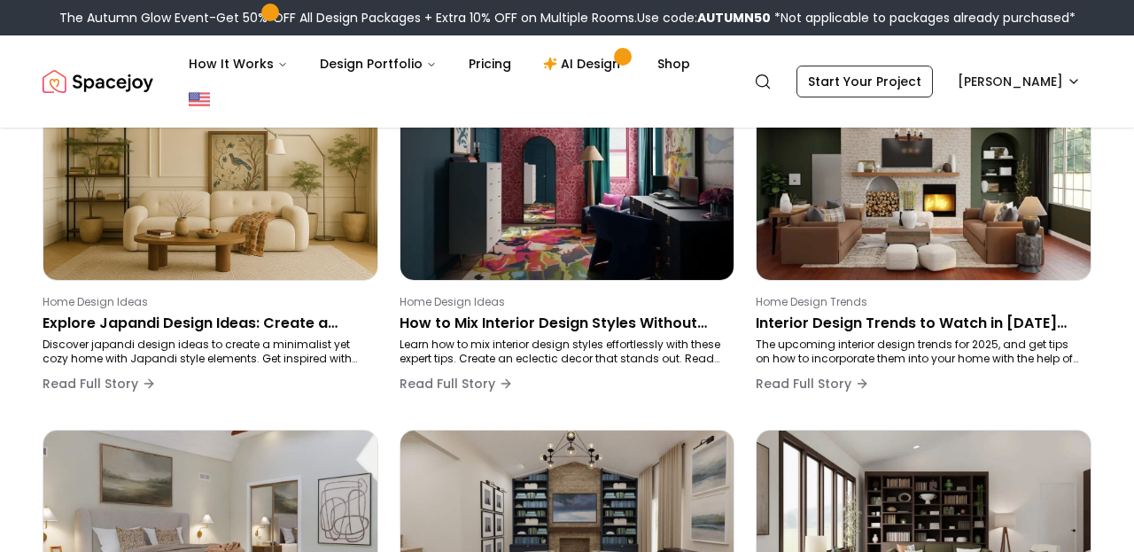
scroll to position [298, 0]
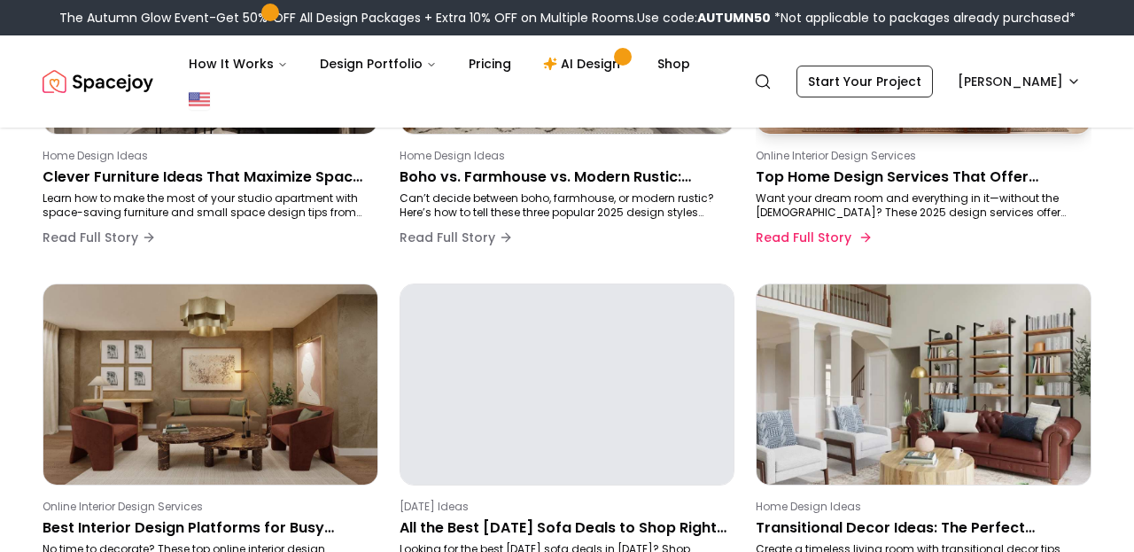
scroll to position [707, 0]
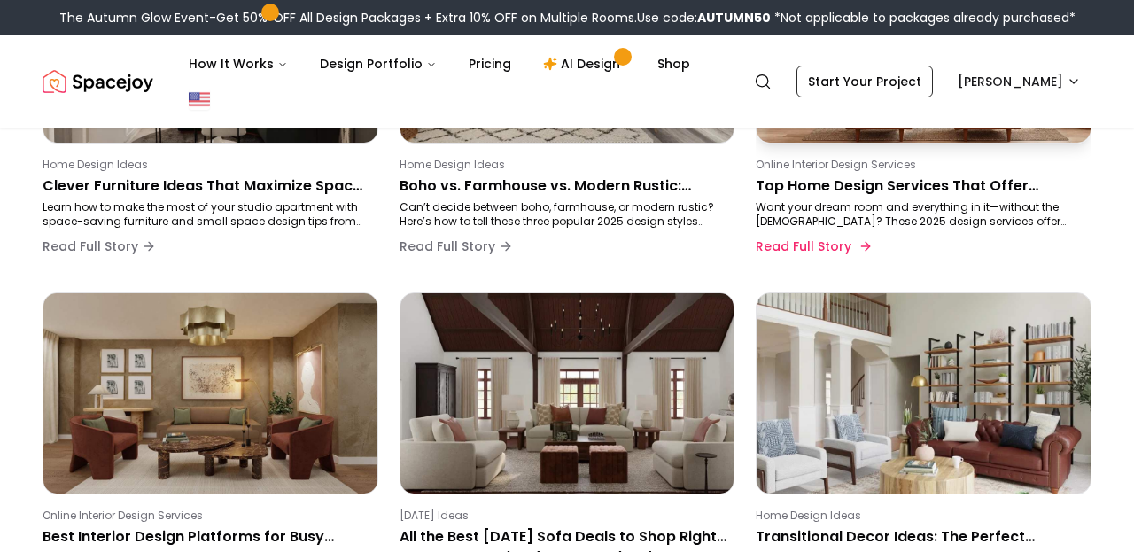
click at [873, 215] on p "Want your dream room and everything in it—without the [DEMOGRAPHIC_DATA]? These…" at bounding box center [919, 214] width 329 height 28
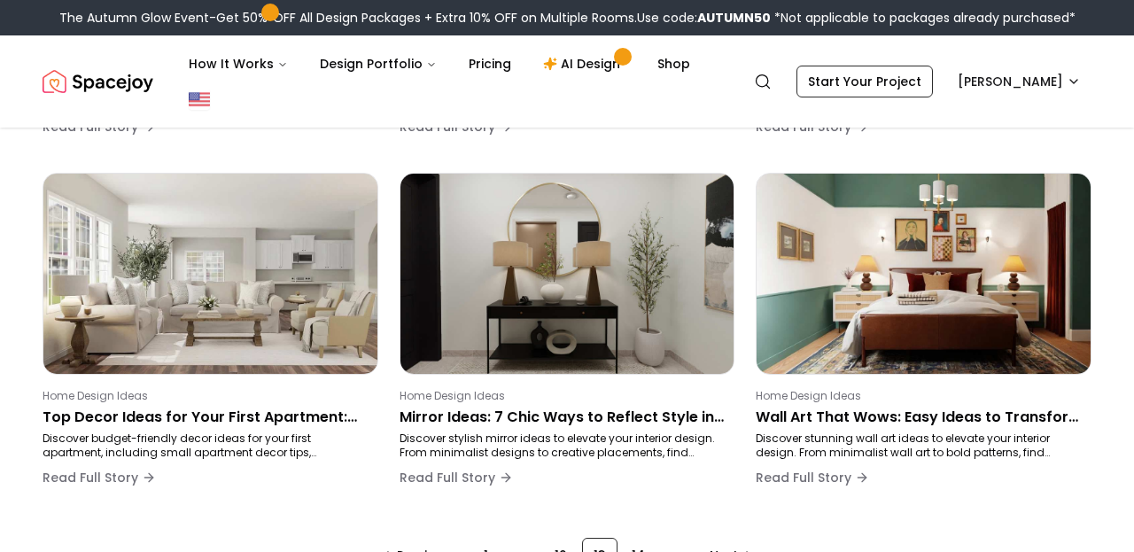
scroll to position [1363, 0]
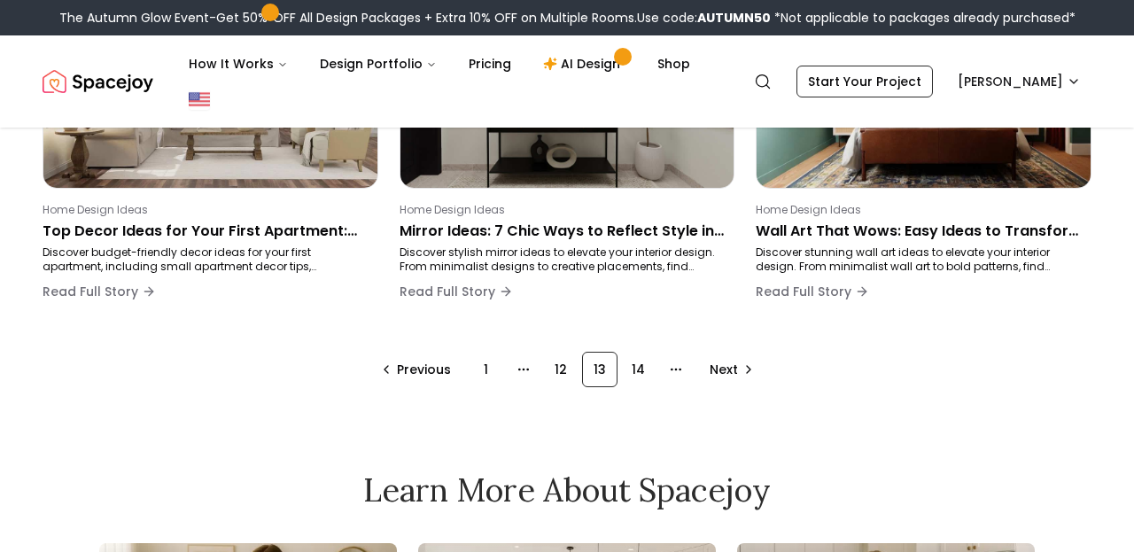
click at [643, 376] on div "14" at bounding box center [638, 369] width 35 height 35
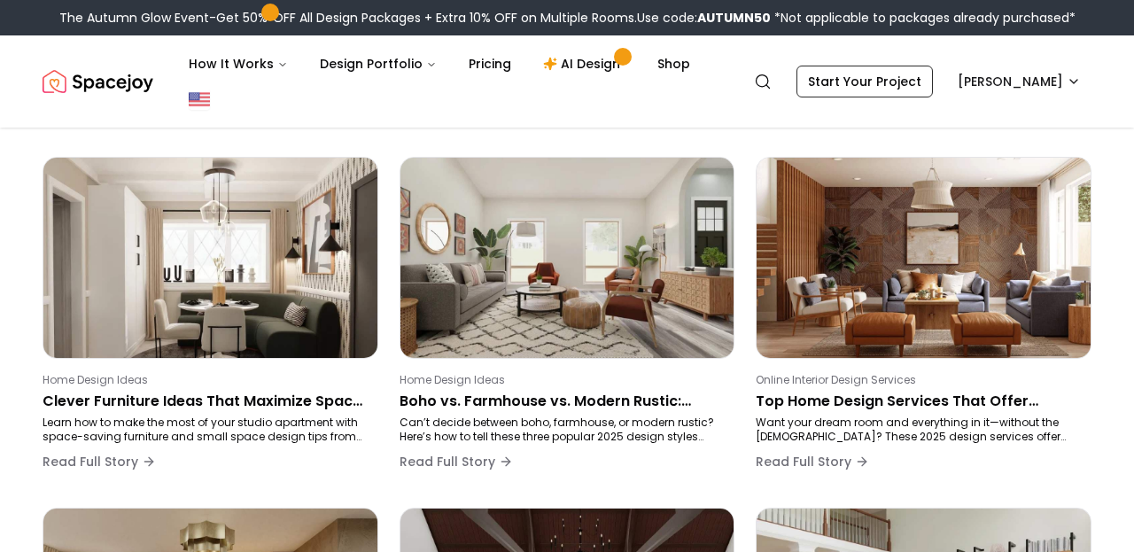
scroll to position [298, 0]
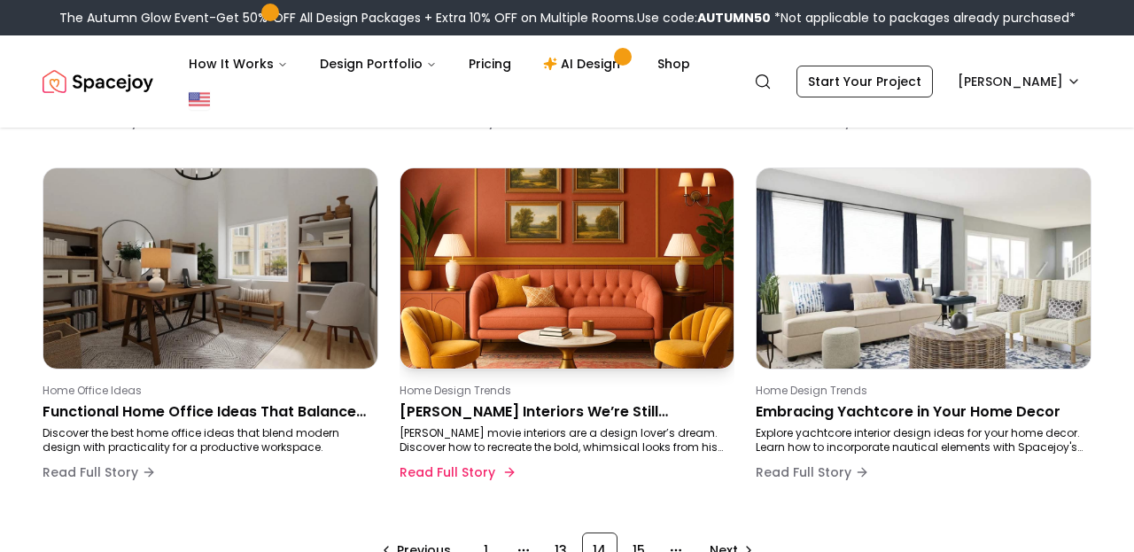
scroll to position [1387, 0]
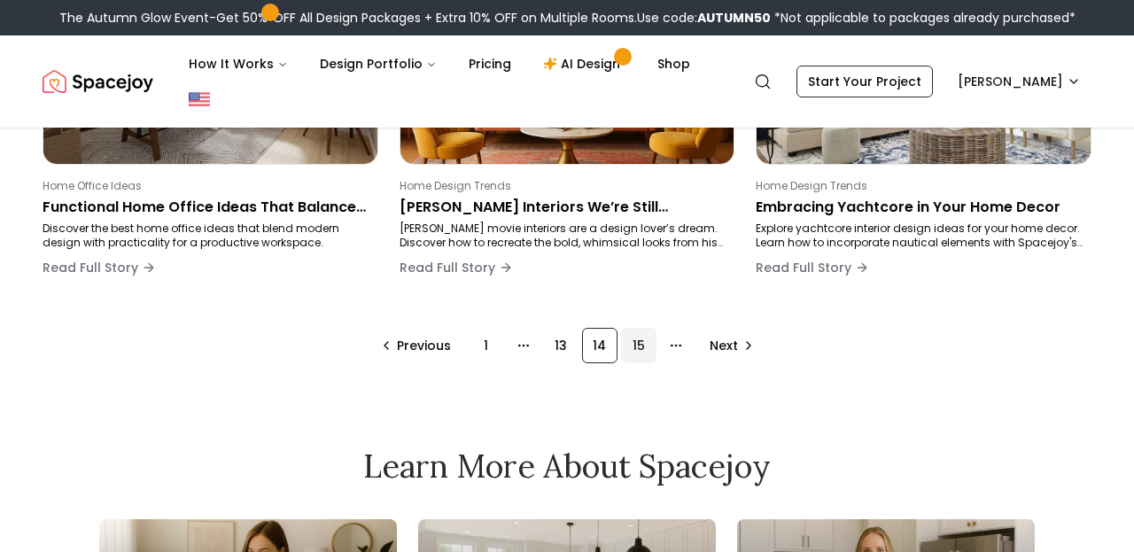
click at [639, 340] on div "15" at bounding box center [638, 345] width 35 height 35
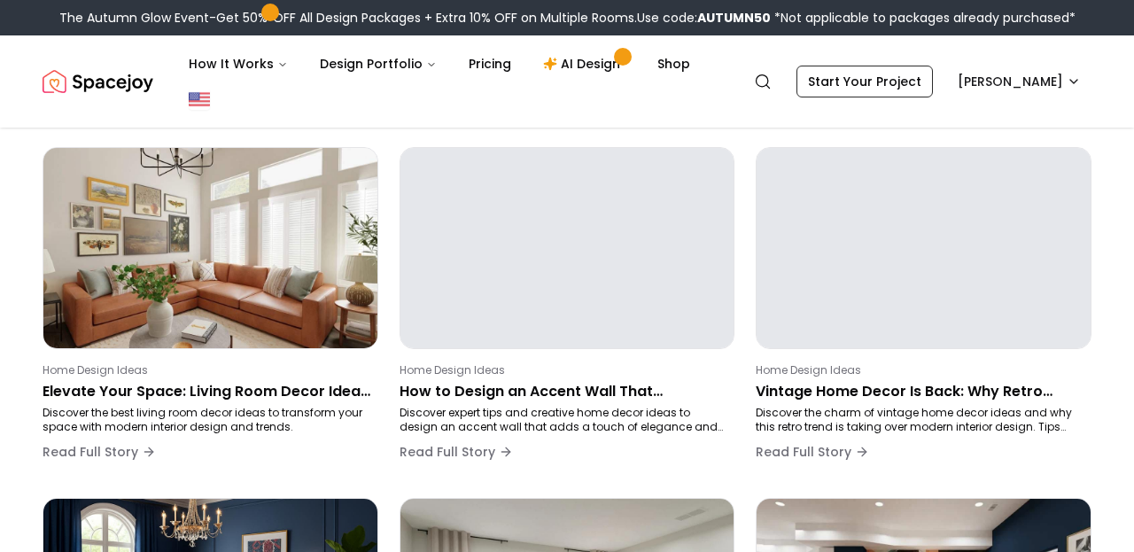
scroll to position [298, 0]
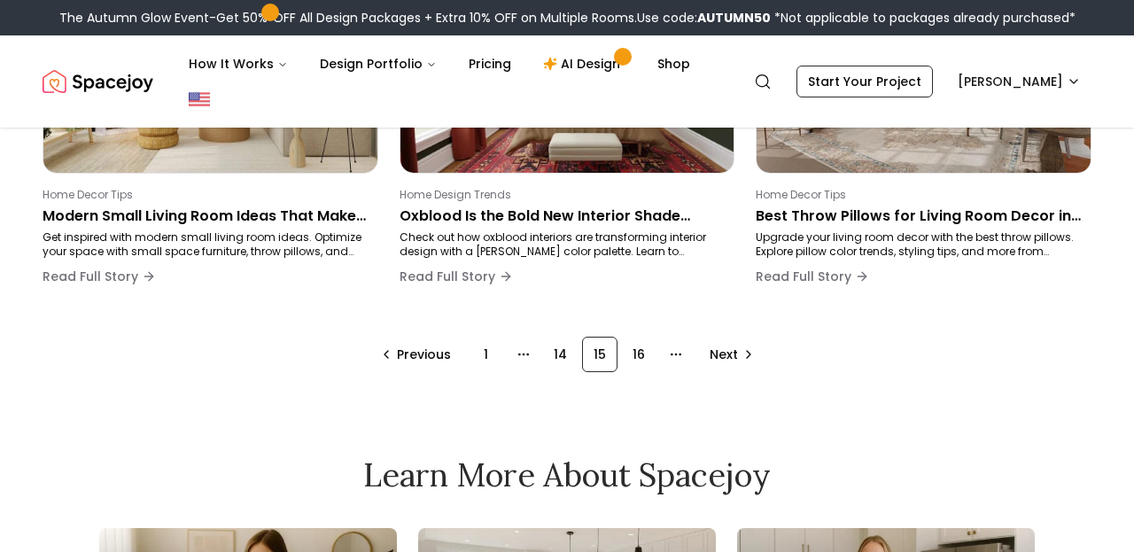
scroll to position [1378, 0]
click at [635, 351] on div "16" at bounding box center [638, 354] width 35 height 35
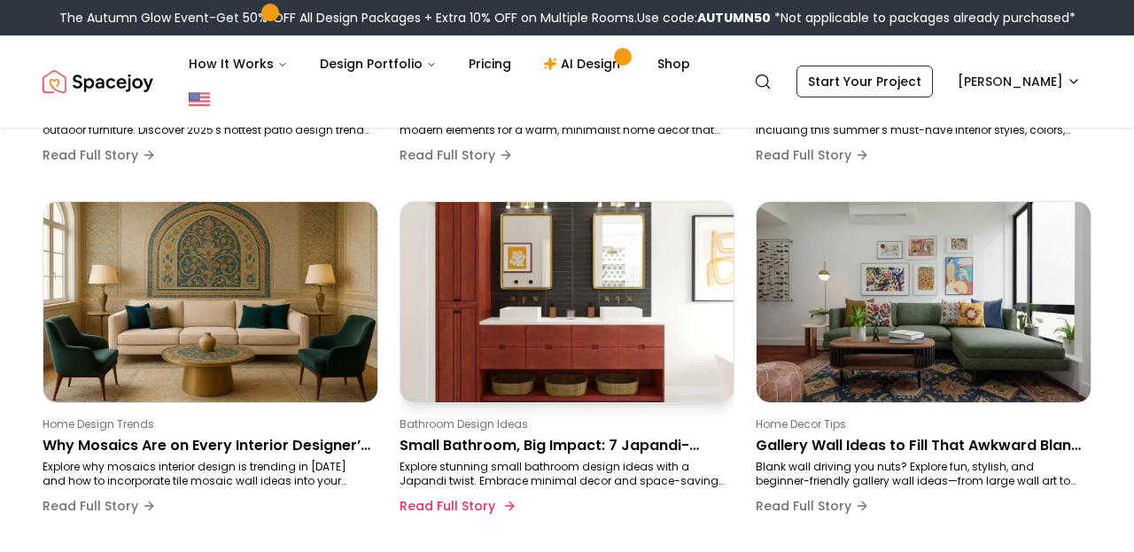
scroll to position [1366, 0]
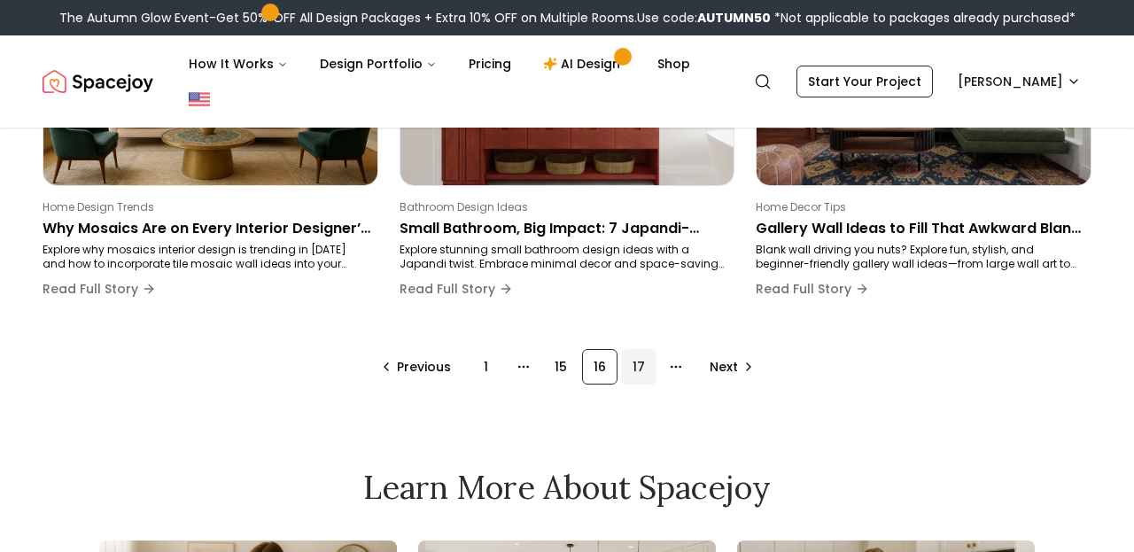
click at [638, 370] on div "17" at bounding box center [638, 366] width 35 height 35
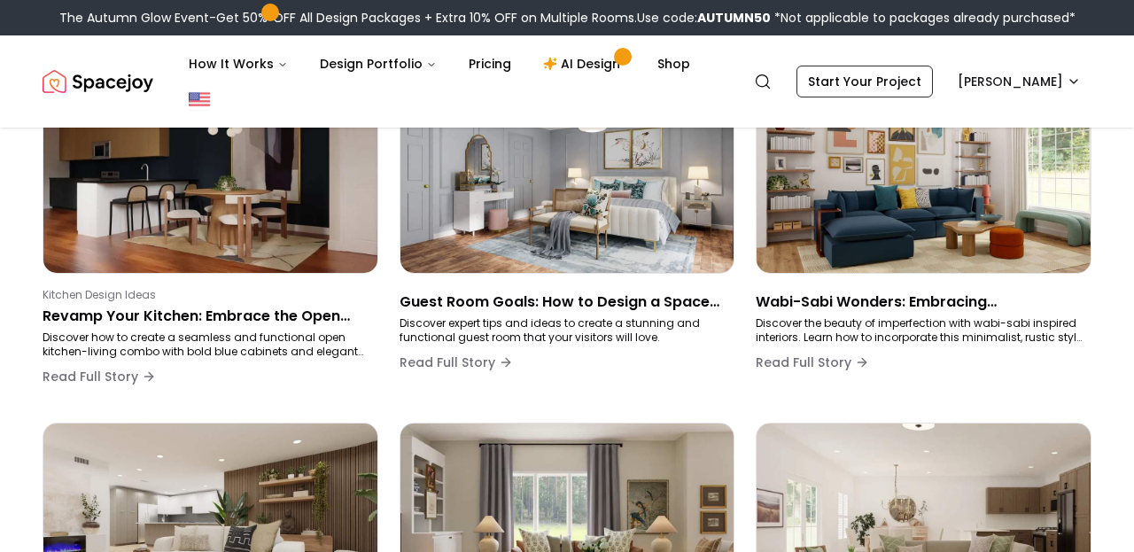
scroll to position [928, 0]
